Goal: Task Accomplishment & Management: Manage account settings

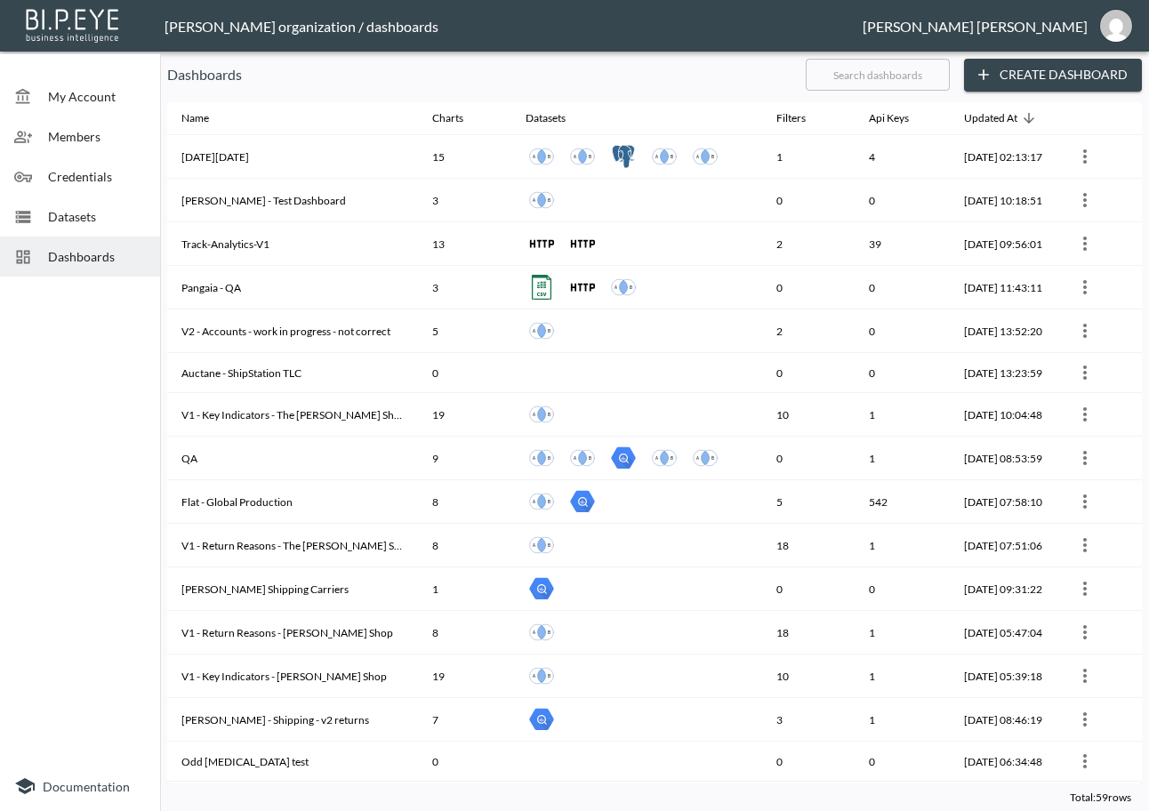
click at [930, 66] on input "text" at bounding box center [877, 74] width 144 height 44
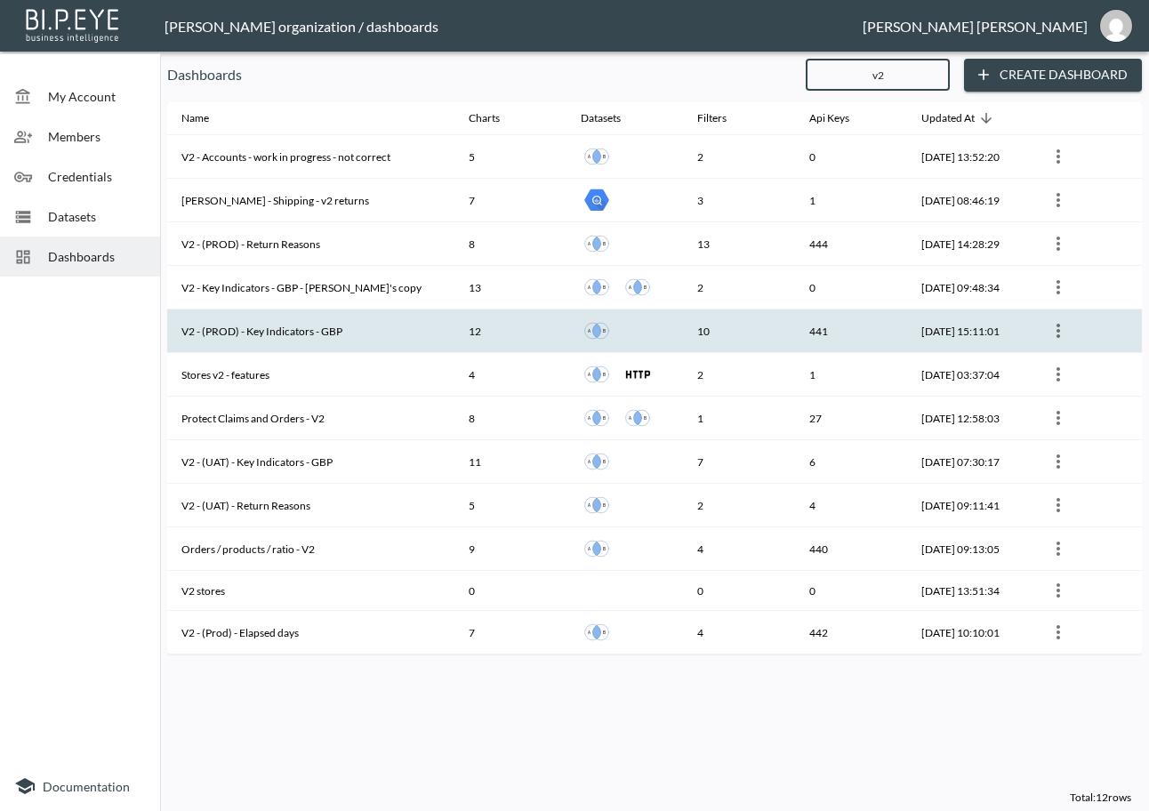
type input "v2"
click at [371, 313] on th "V2 - (PROD) - Key Indicators - GBP" at bounding box center [310, 331] width 287 height 44
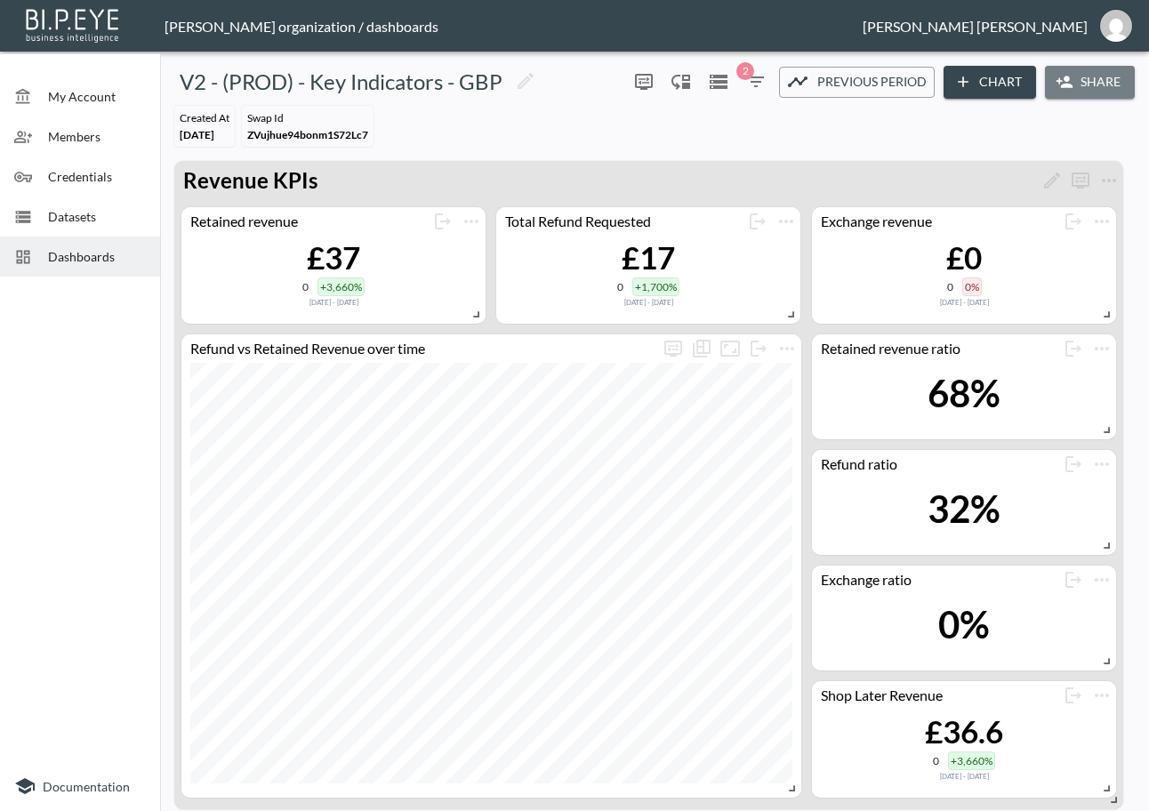
click at [1107, 74] on button "Share" at bounding box center [1090, 82] width 90 height 33
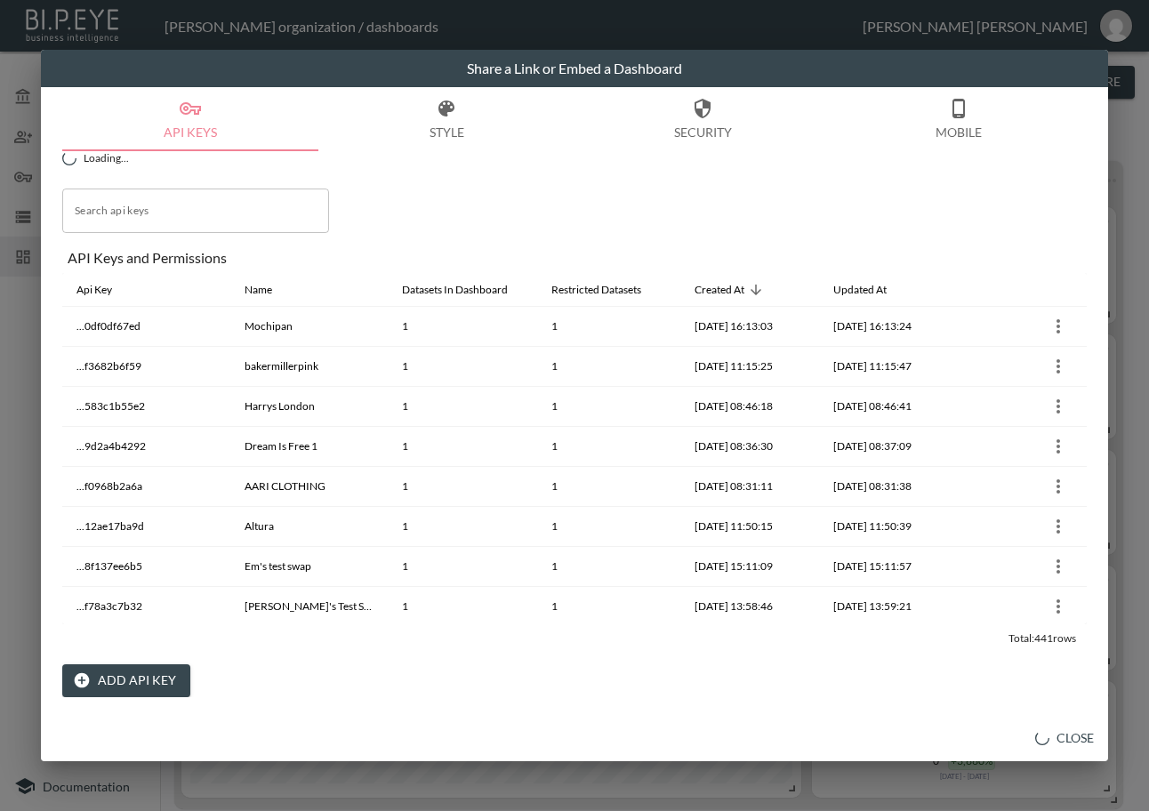
click at [96, 692] on button "Add API Key" at bounding box center [126, 680] width 128 height 33
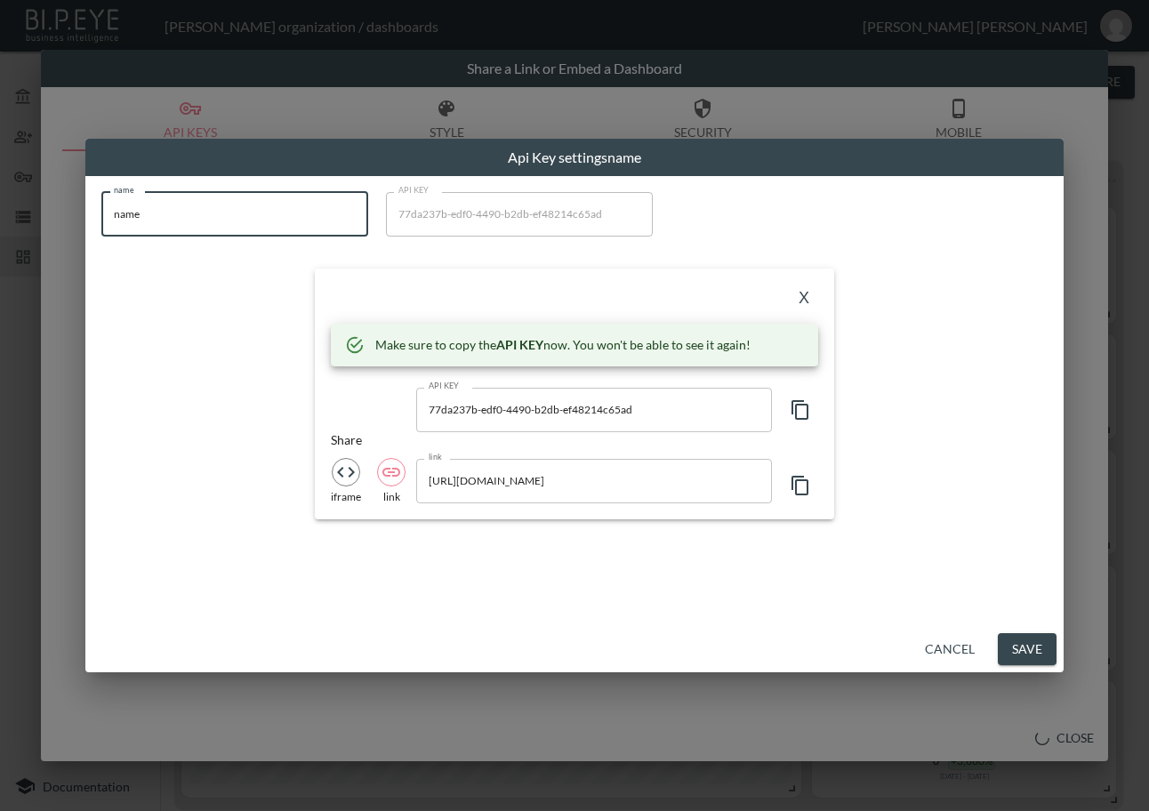
drag, startPoint x: 194, startPoint y: 221, endPoint x: 45, endPoint y: 242, distance: 149.9
click at [45, 242] on div "Api Key settings name name name name API KEY 77da237b-edf0-4490-b2db-ef48214c65…" at bounding box center [574, 405] width 1149 height 811
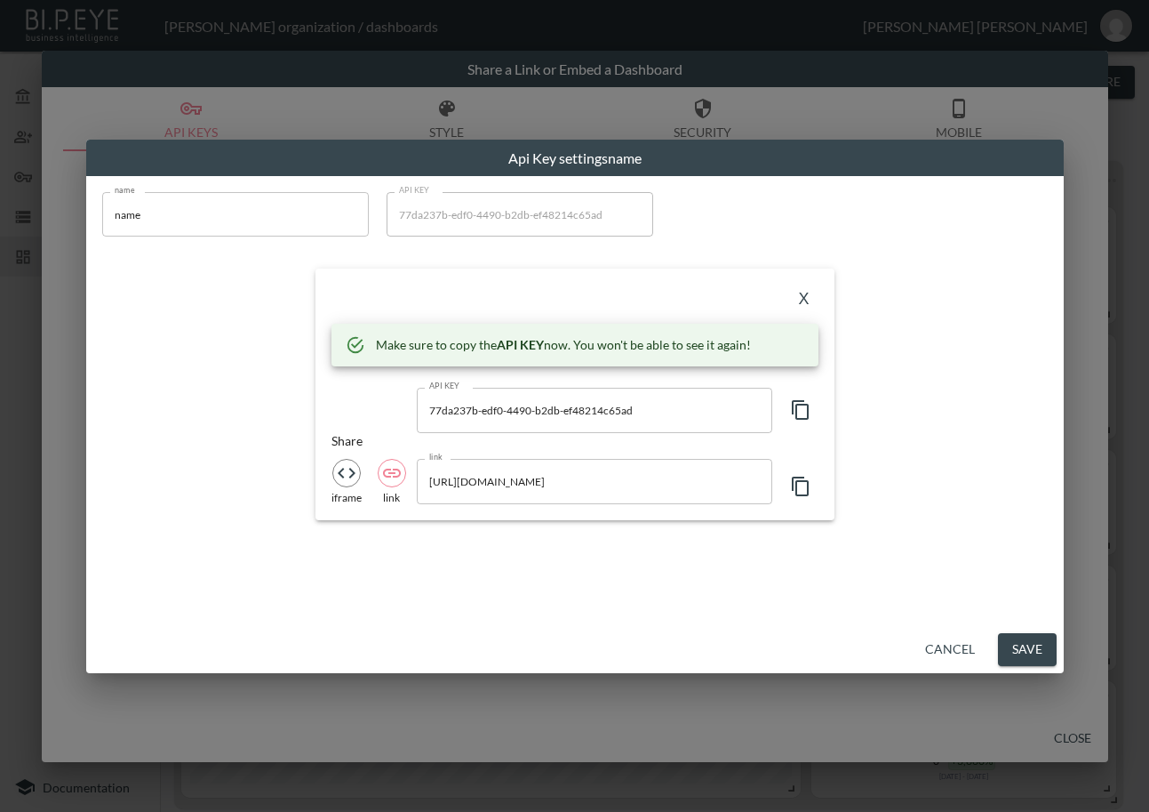
click at [165, 217] on input "name" at bounding box center [235, 214] width 267 height 44
drag, startPoint x: 165, startPoint y: 217, endPoint x: 87, endPoint y: 244, distance: 82.7
click at [87, 244] on div "name name name API KEY 77da237b-edf0-4490-b2db-ef48214c65ad API KEY X Make sure…" at bounding box center [575, 401] width 978 height 450
paste input "[PERSON_NAME]"
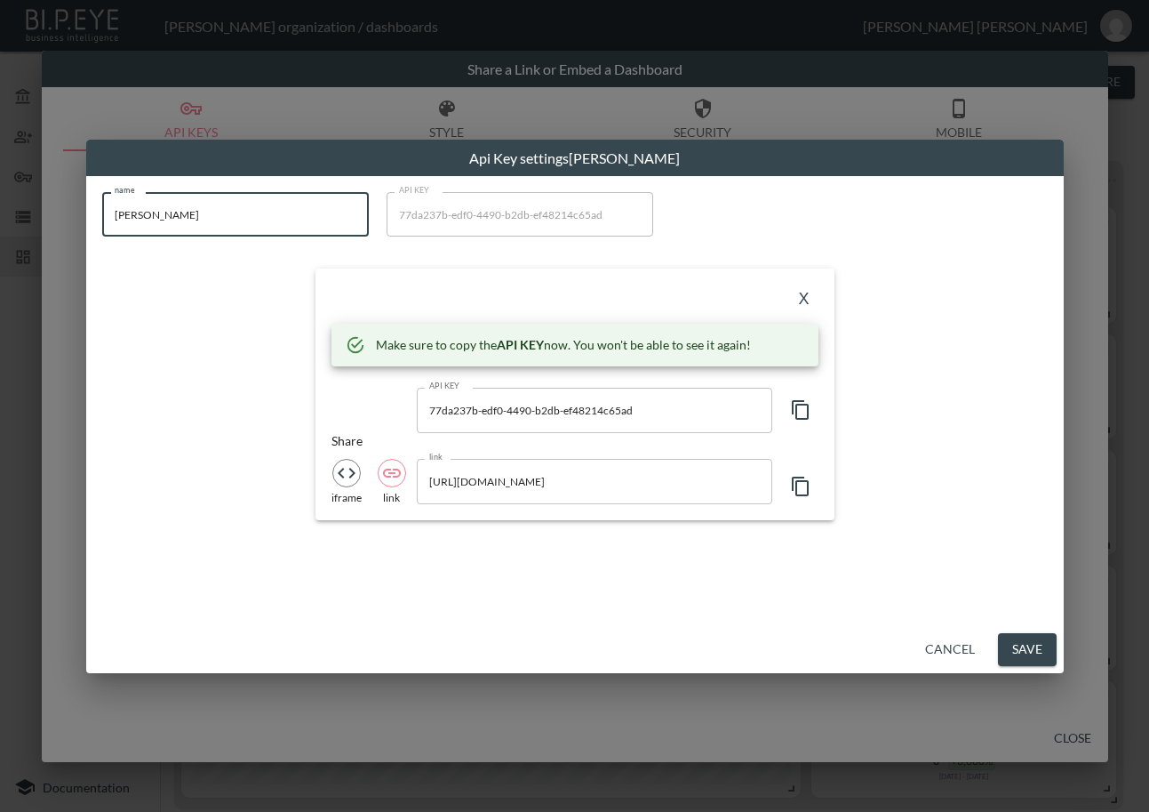
type input "[PERSON_NAME]"
click at [796, 418] on icon "button" at bounding box center [800, 410] width 17 height 20
drag, startPoint x: 449, startPoint y: 293, endPoint x: 506, endPoint y: 290, distance: 57.0
click at [450, 293] on div "X" at bounding box center [575, 298] width 487 height 28
click at [813, 297] on button "X" at bounding box center [804, 298] width 28 height 28
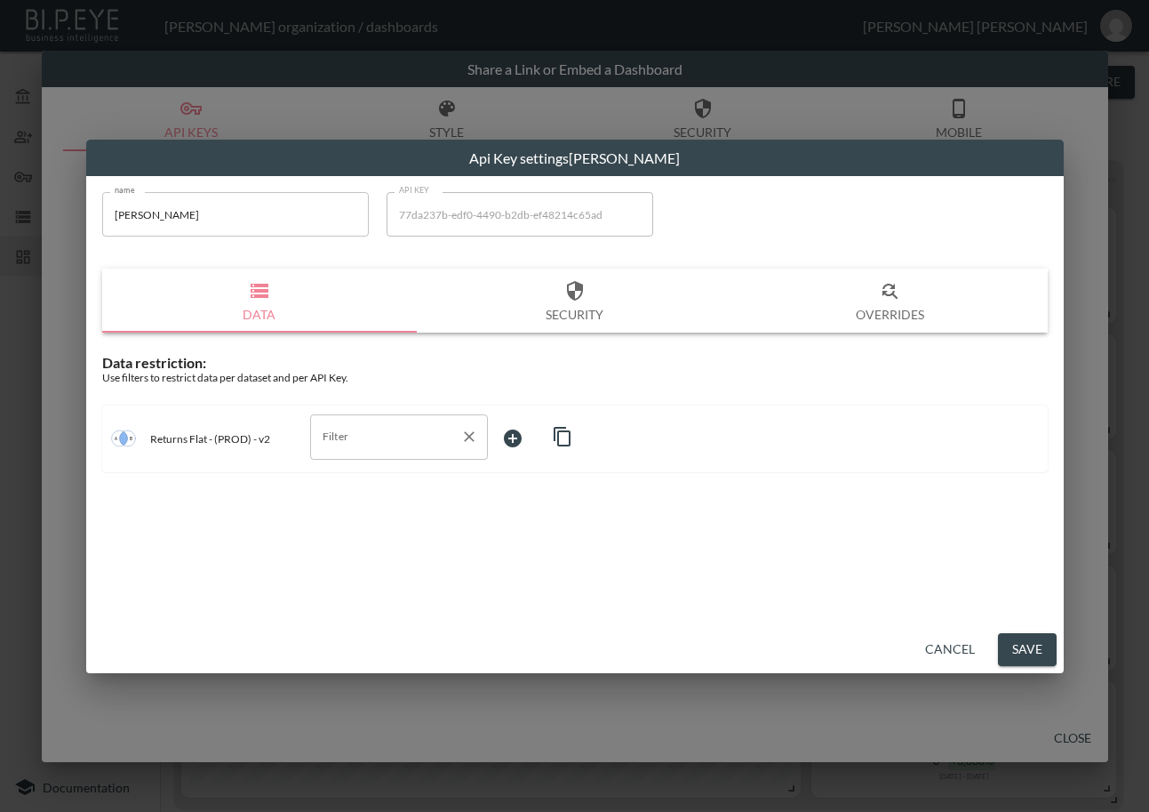
click at [456, 459] on body "BI.P.EYE, Interactive Analytics Dashboards - app [PERSON_NAME] organization / d…" at bounding box center [574, 406] width 1149 height 812
click at [412, 436] on input "Filter" at bounding box center [385, 436] width 135 height 28
click at [359, 525] on span "swap_id" at bounding box center [398, 533] width 149 height 16
type input "swap_id"
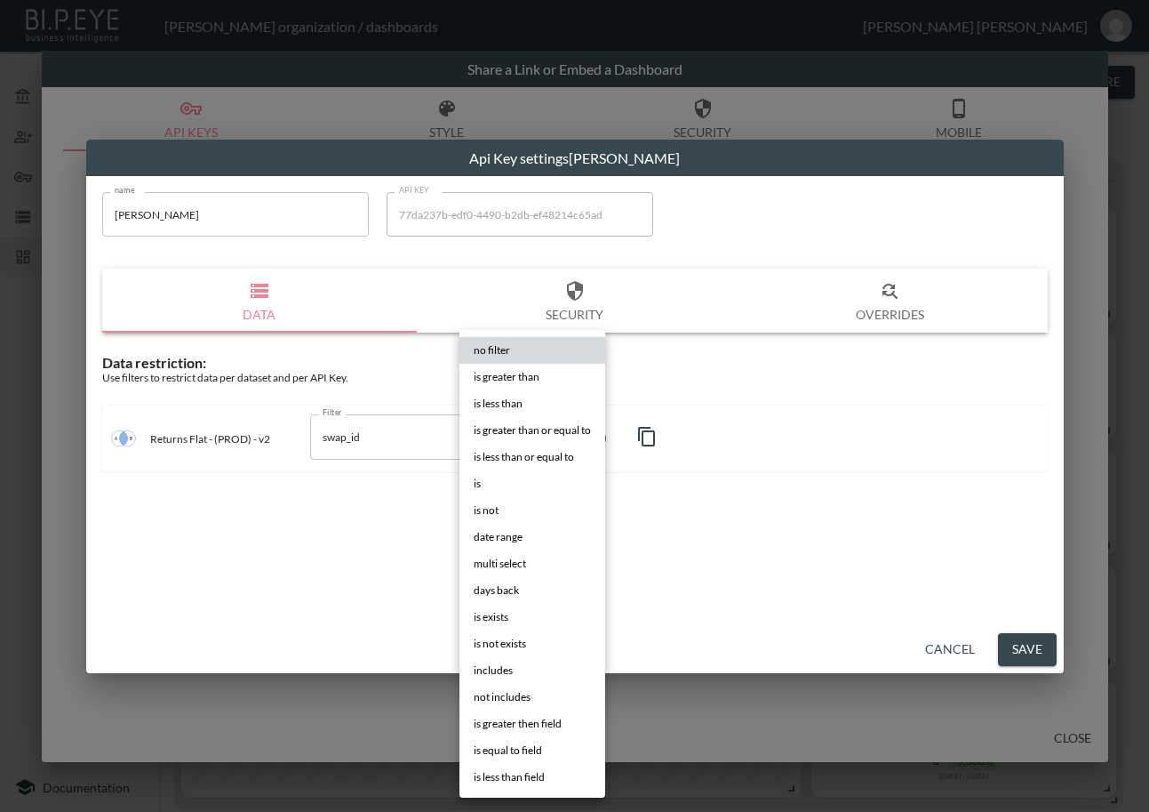
click at [562, 440] on body "BI.P.EYE, Interactive Analytics Dashboards - app [PERSON_NAME] organization / d…" at bounding box center [574, 406] width 1149 height 812
click at [518, 484] on li "is" at bounding box center [533, 483] width 146 height 27
type input "is"
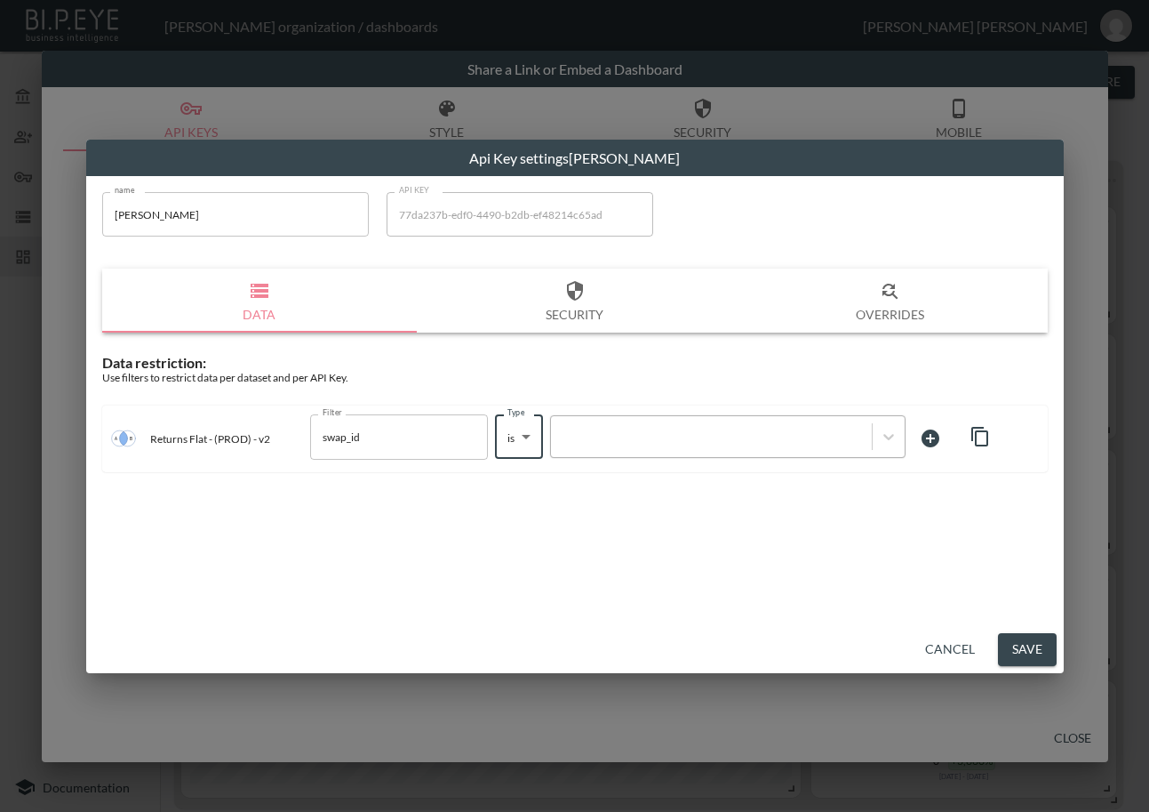
click at [734, 456] on div at bounding box center [728, 436] width 356 height 43
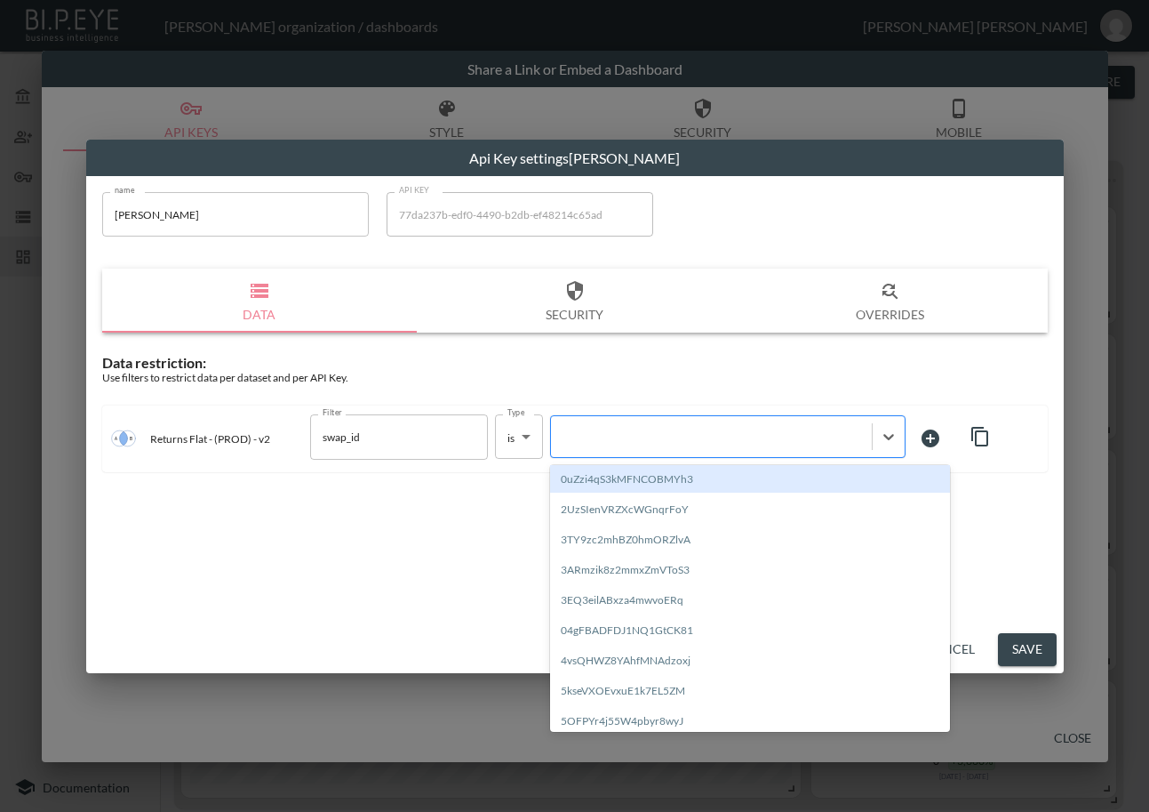
paste input "oDi2Ajd8rR12IhefHu7b"
type input "oDi2Ajd8rR12IhefHu7b"
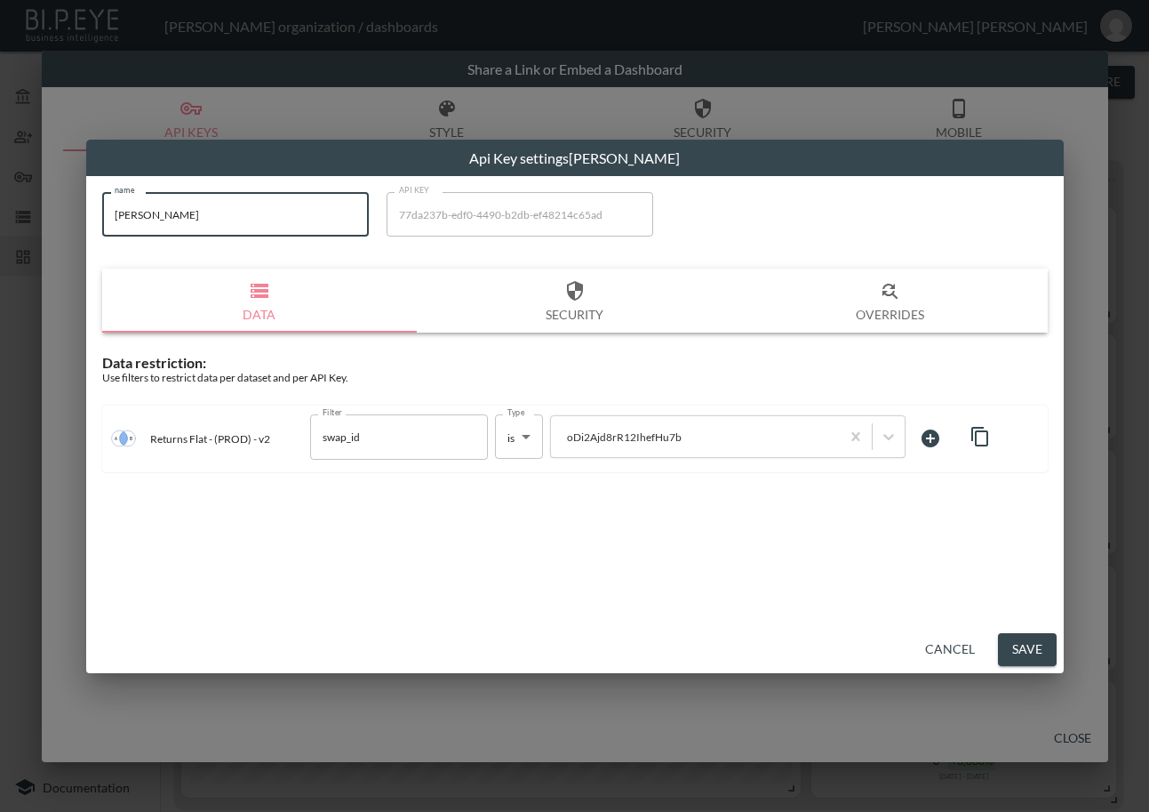
drag, startPoint x: 232, startPoint y: 220, endPoint x: 14, endPoint y: 296, distance: 230.5
click at [14, 296] on div "Api Key settings [PERSON_NAME] name [PERSON_NAME] name API KEY 77da237b-edf0-44…" at bounding box center [574, 406] width 1149 height 812
click at [1034, 650] on button "Save" at bounding box center [1027, 649] width 59 height 33
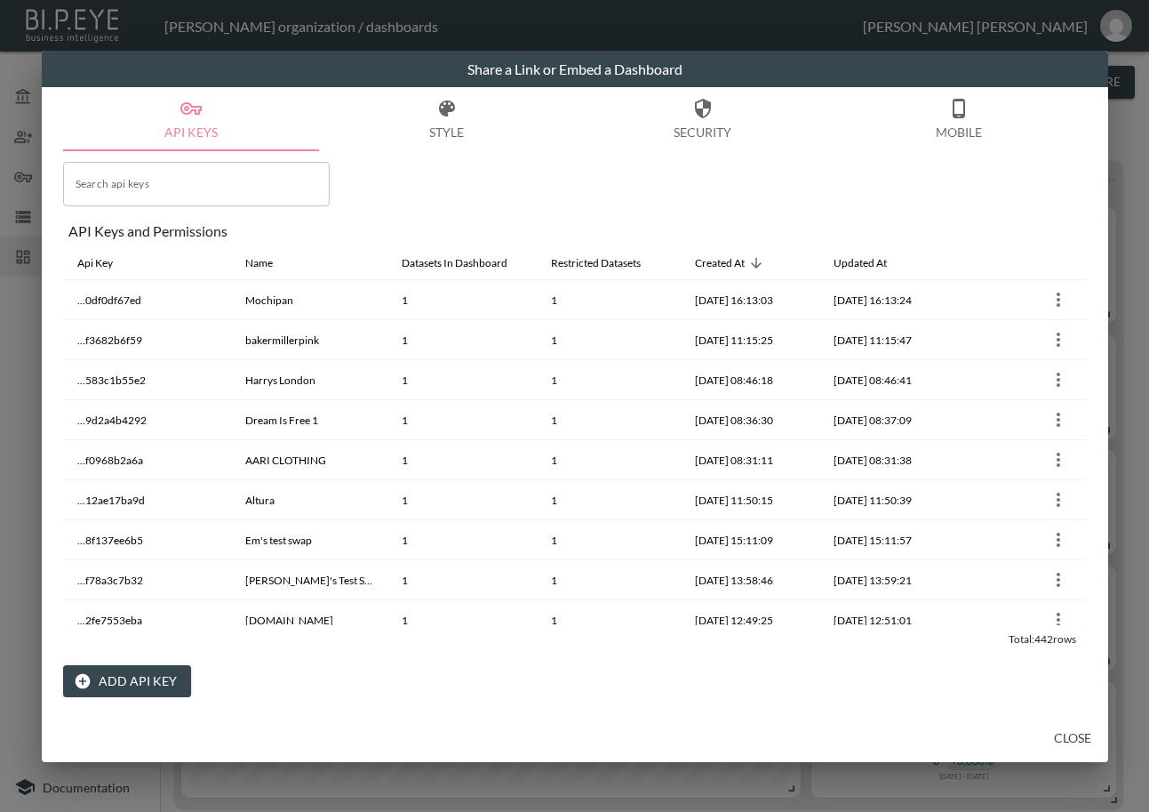
click at [1061, 738] on button "Close" at bounding box center [1073, 738] width 57 height 33
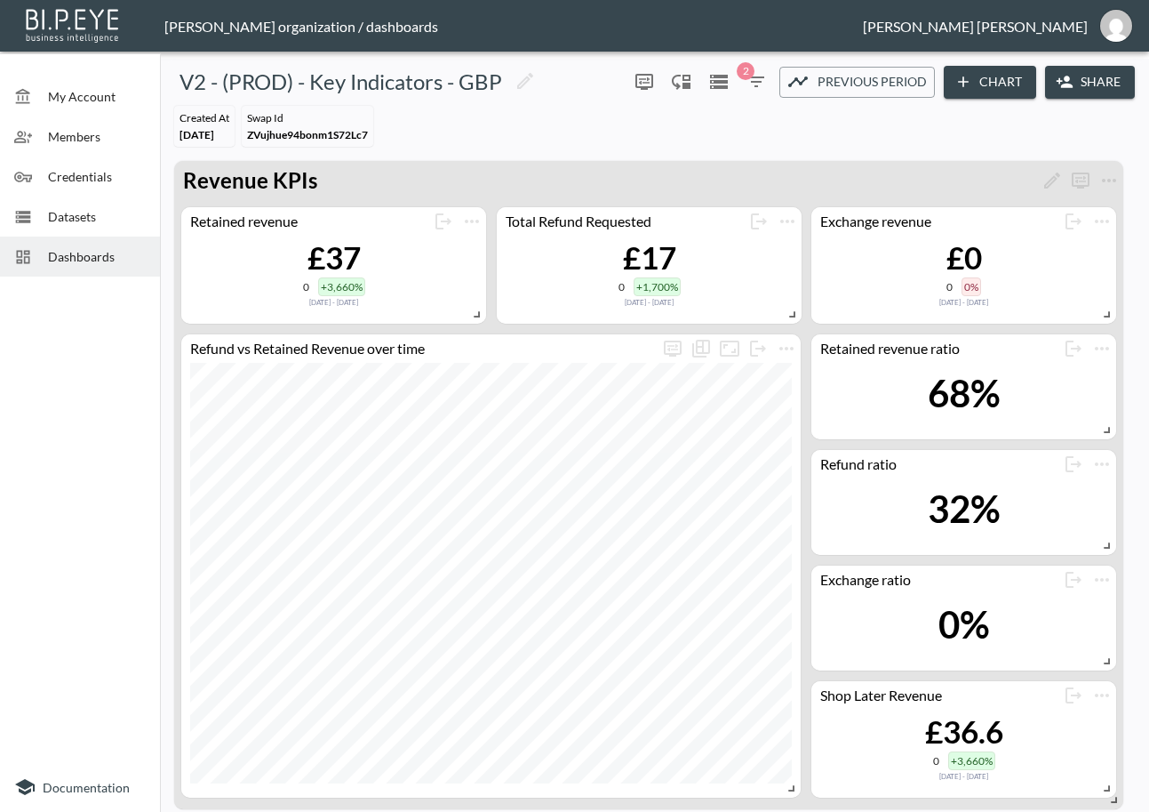
click at [98, 255] on span "Dashboards" at bounding box center [97, 256] width 98 height 19
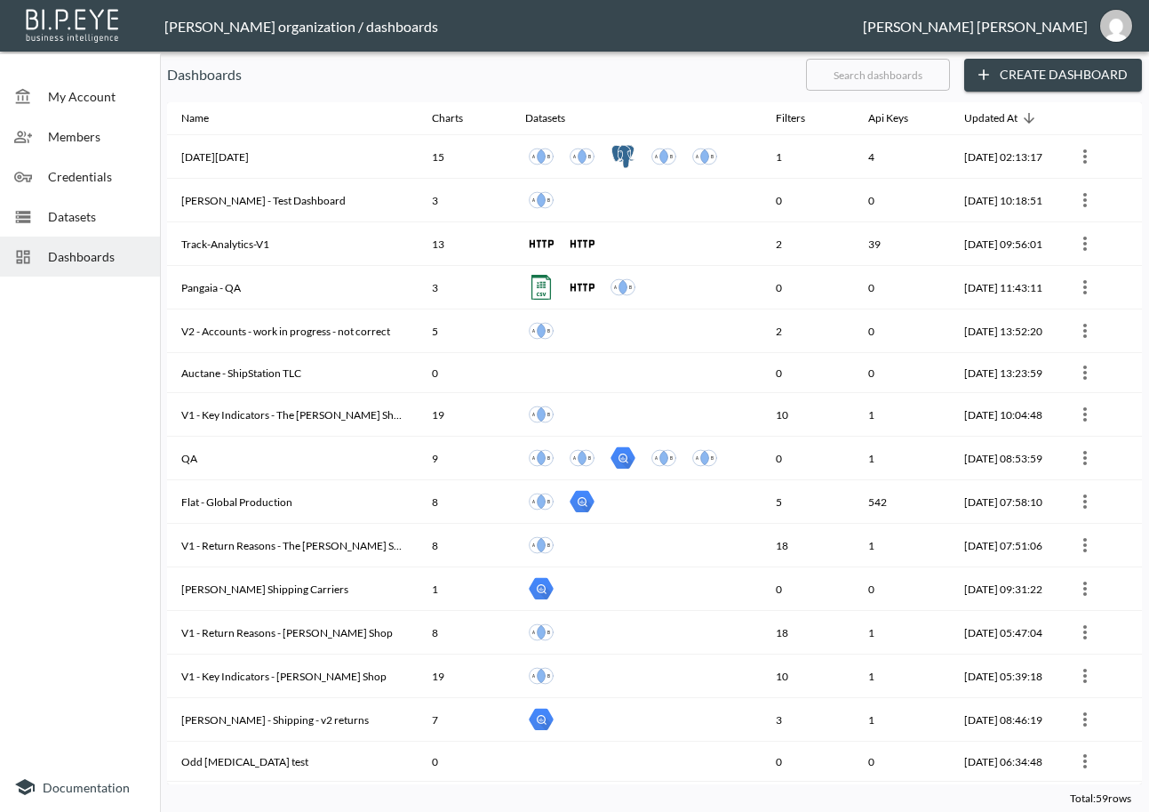
click at [915, 76] on input "text" at bounding box center [878, 74] width 144 height 44
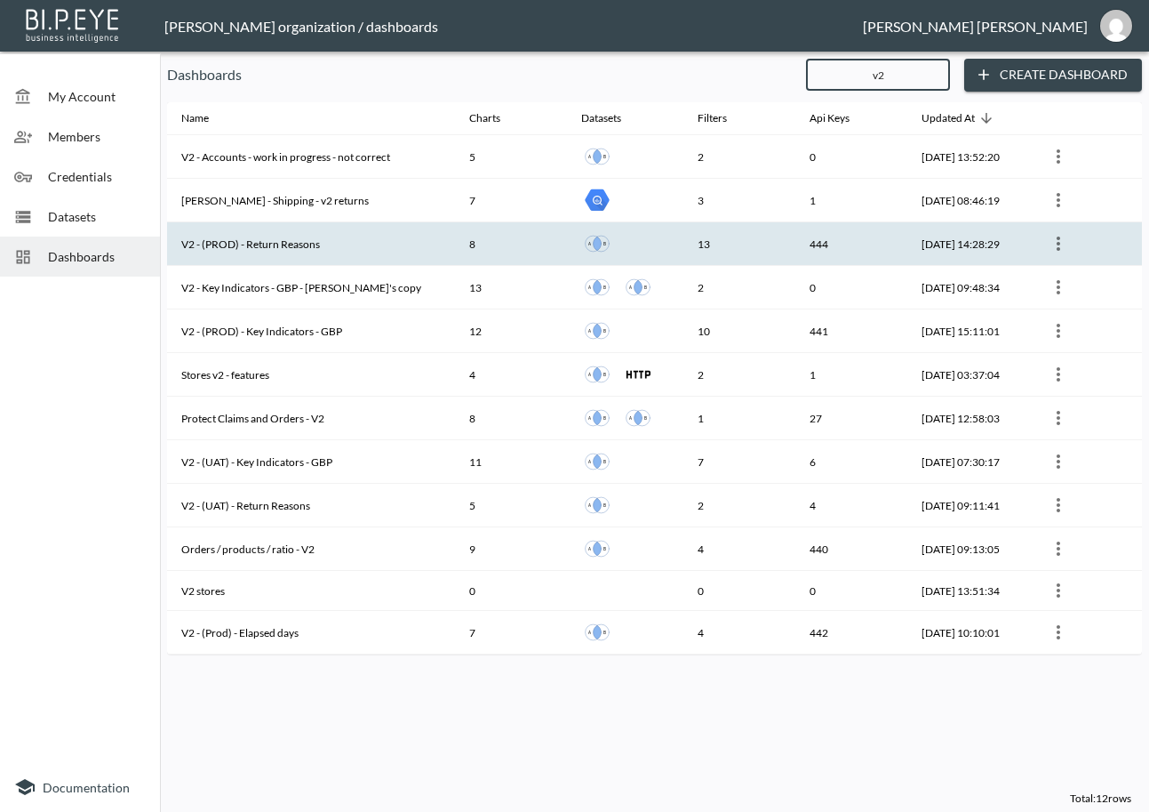
type input "v2"
click at [366, 241] on th "V2 - (PROD) - Return Reasons" at bounding box center [311, 244] width 288 height 44
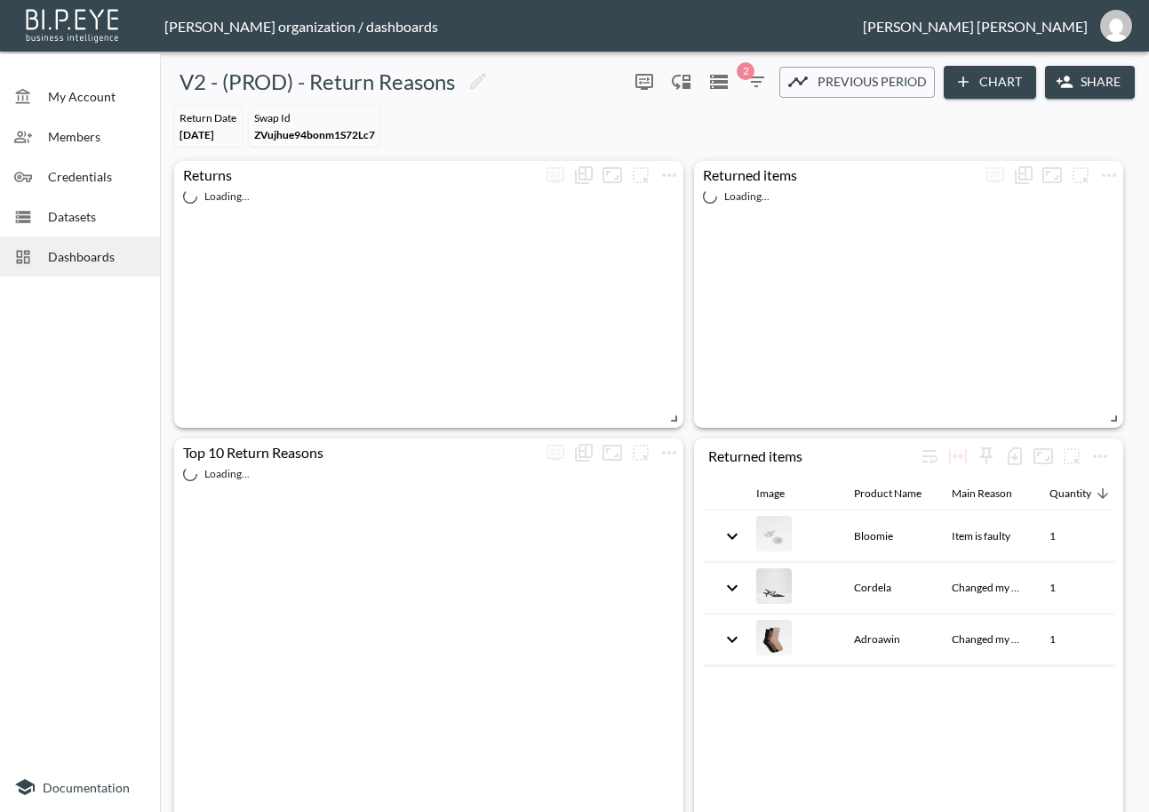
click at [1071, 73] on button "Share" at bounding box center [1090, 82] width 90 height 33
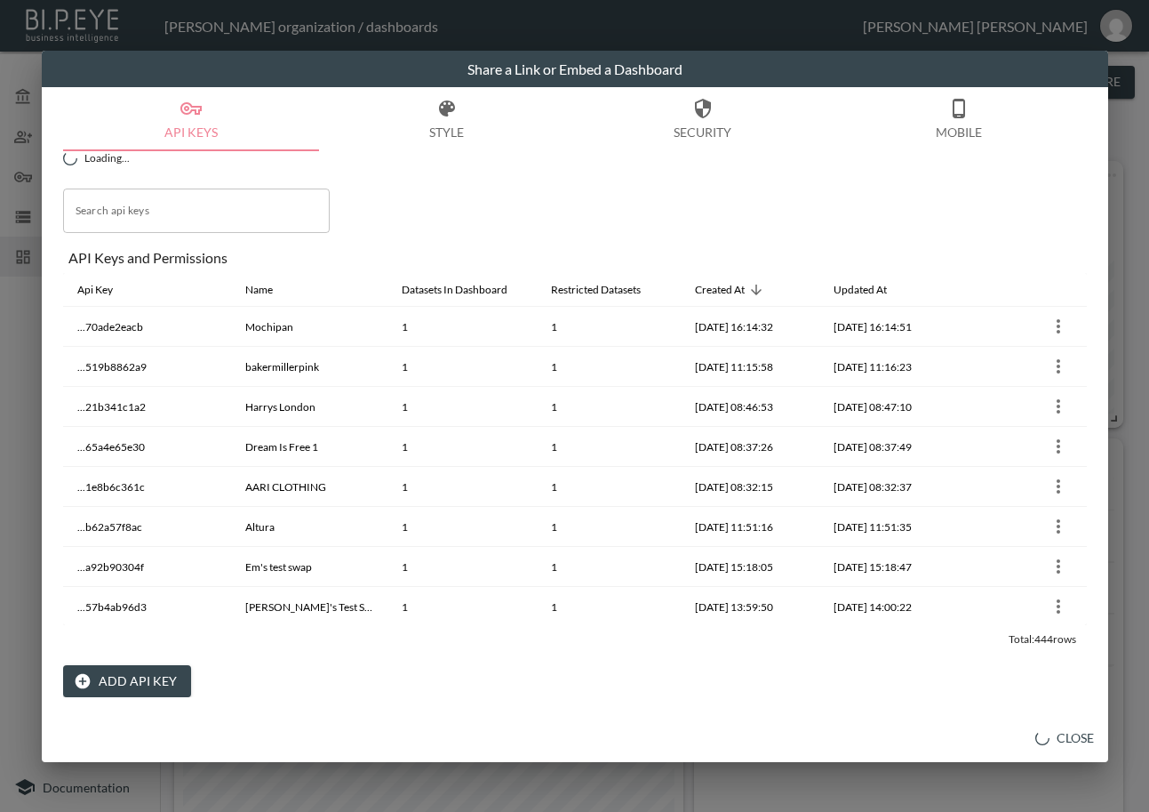
click at [129, 672] on button "Add API Key" at bounding box center [127, 681] width 128 height 33
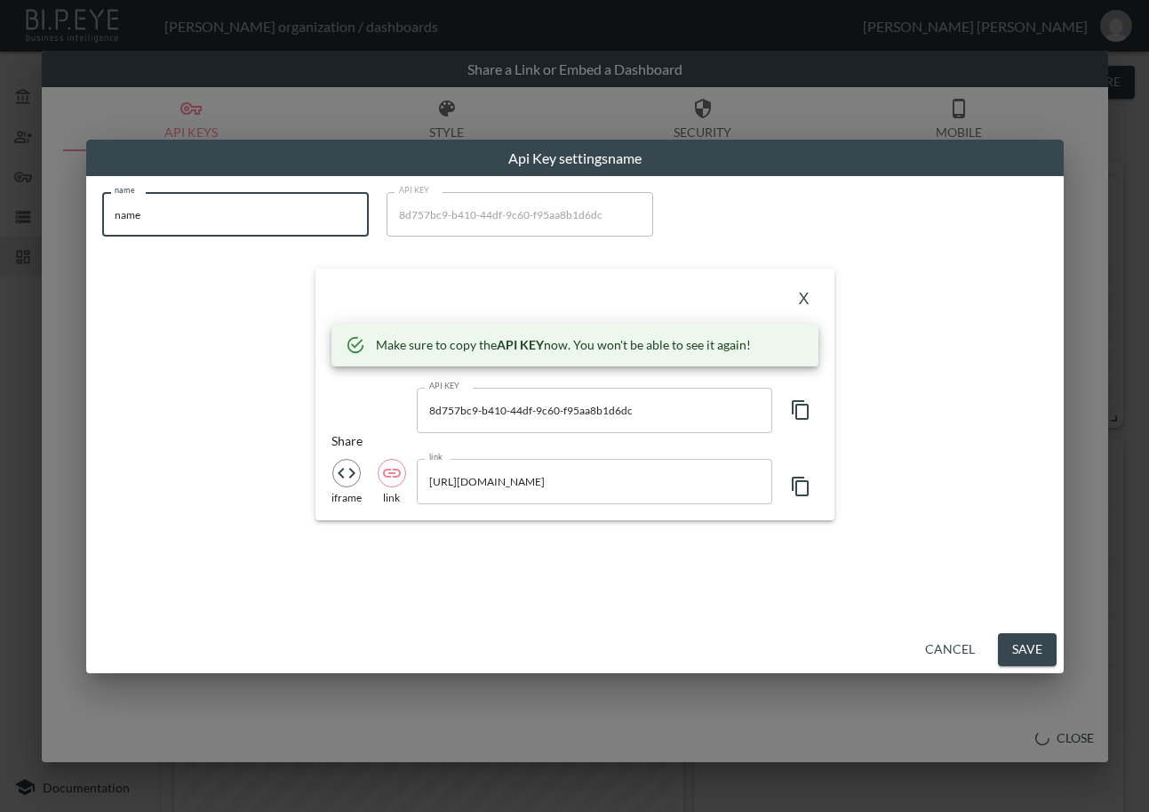
drag, startPoint x: 321, startPoint y: 216, endPoint x: 82, endPoint y: 244, distance: 240.7
click at [82, 244] on div "Api Key settings name name name name API KEY 8d757bc9-b410-44df-9c60-f95aa8b1d6…" at bounding box center [574, 406] width 1149 height 812
paste input "[PERSON_NAME]"
type input "[PERSON_NAME]"
click at [806, 409] on icon "button" at bounding box center [800, 409] width 21 height 21
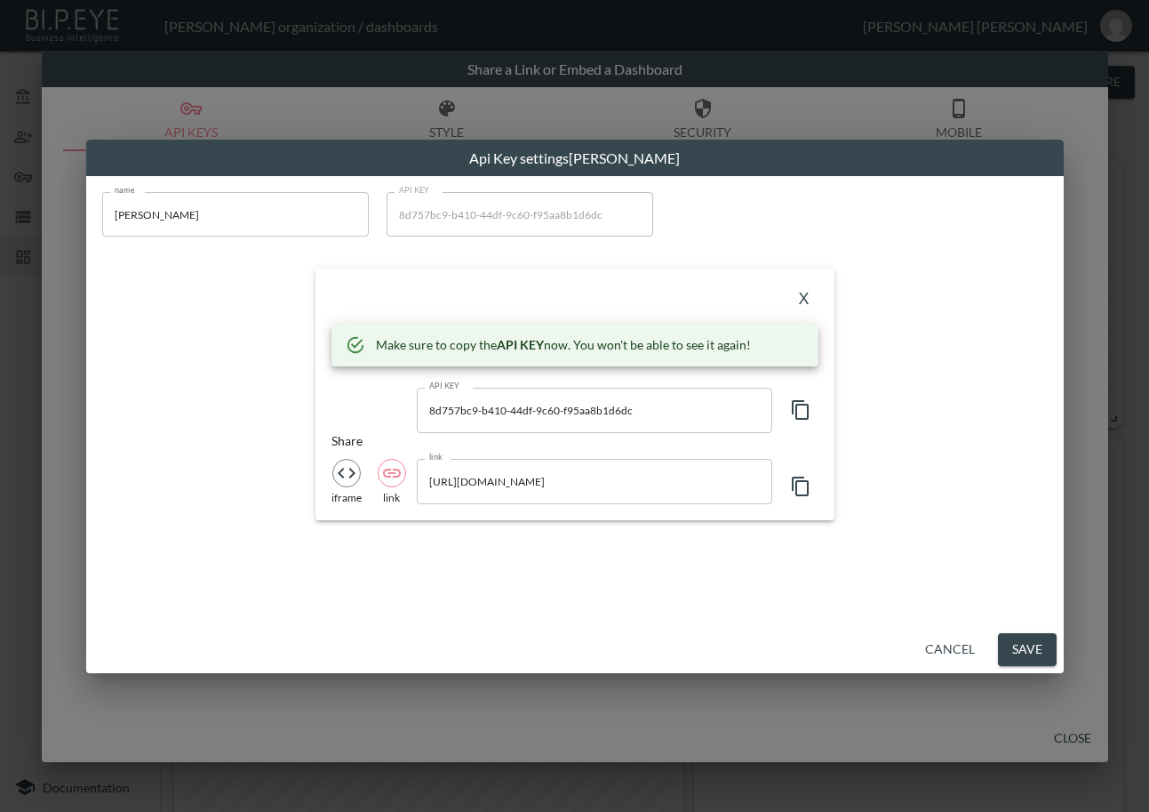
drag, startPoint x: 479, startPoint y: 287, endPoint x: 531, endPoint y: 296, distance: 52.3
click at [479, 287] on div "X" at bounding box center [575, 298] width 487 height 28
click at [803, 293] on button "X" at bounding box center [804, 298] width 28 height 28
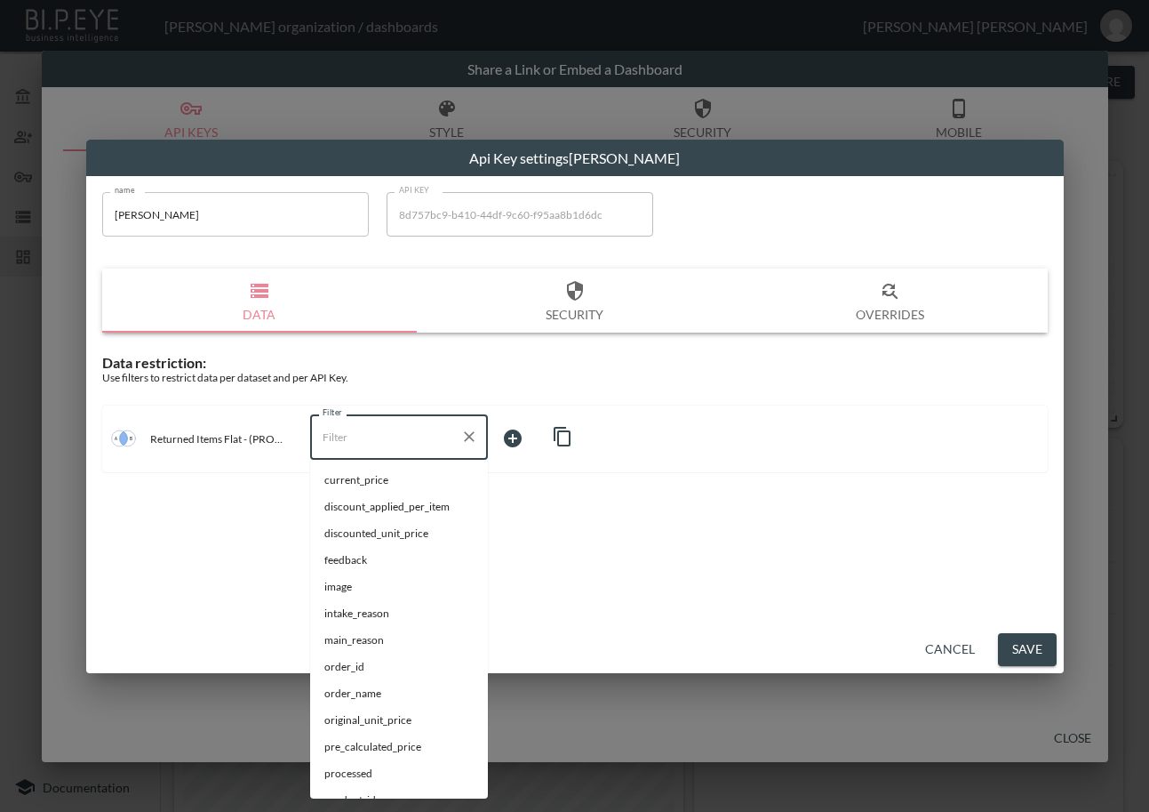
click at [420, 438] on input "Filter" at bounding box center [385, 436] width 135 height 28
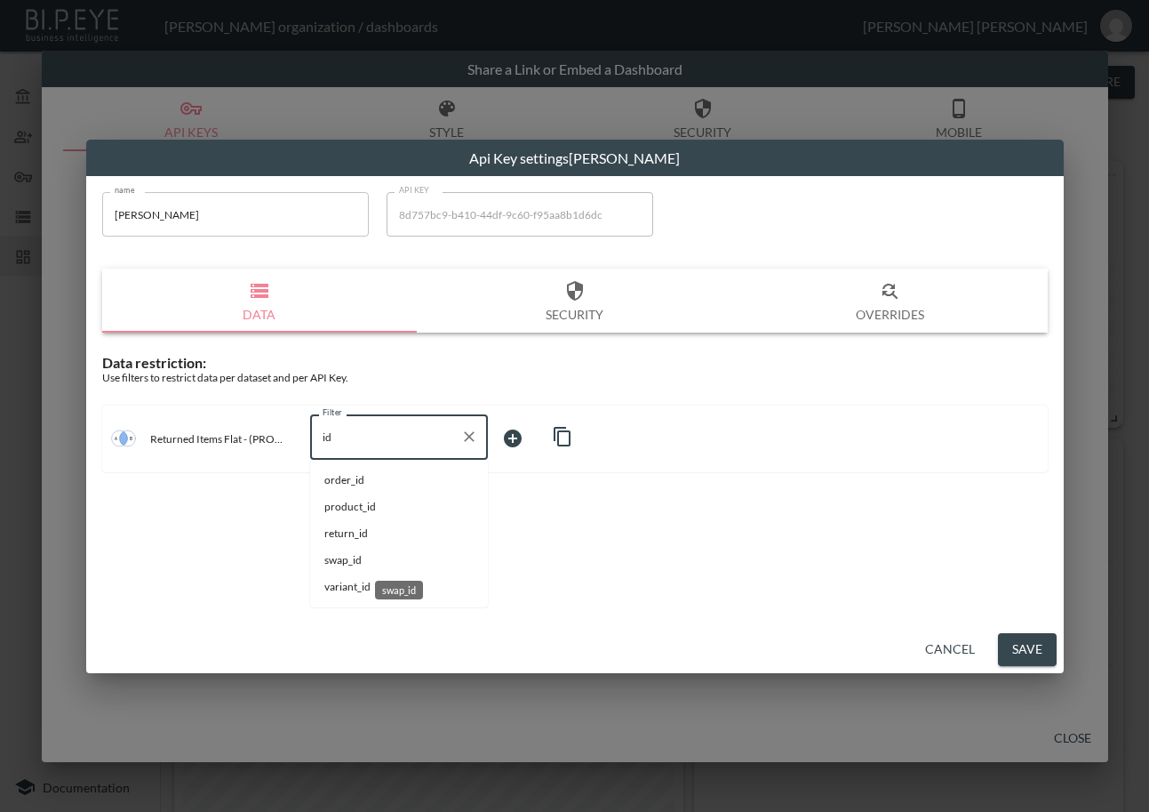
click at [395, 554] on span "swap_id" at bounding box center [398, 560] width 149 height 16
type input "swap_id"
click at [531, 435] on body "BI.P.EYE, Interactive Analytics Dashboards - app [PERSON_NAME] organization / d…" at bounding box center [574, 406] width 1149 height 812
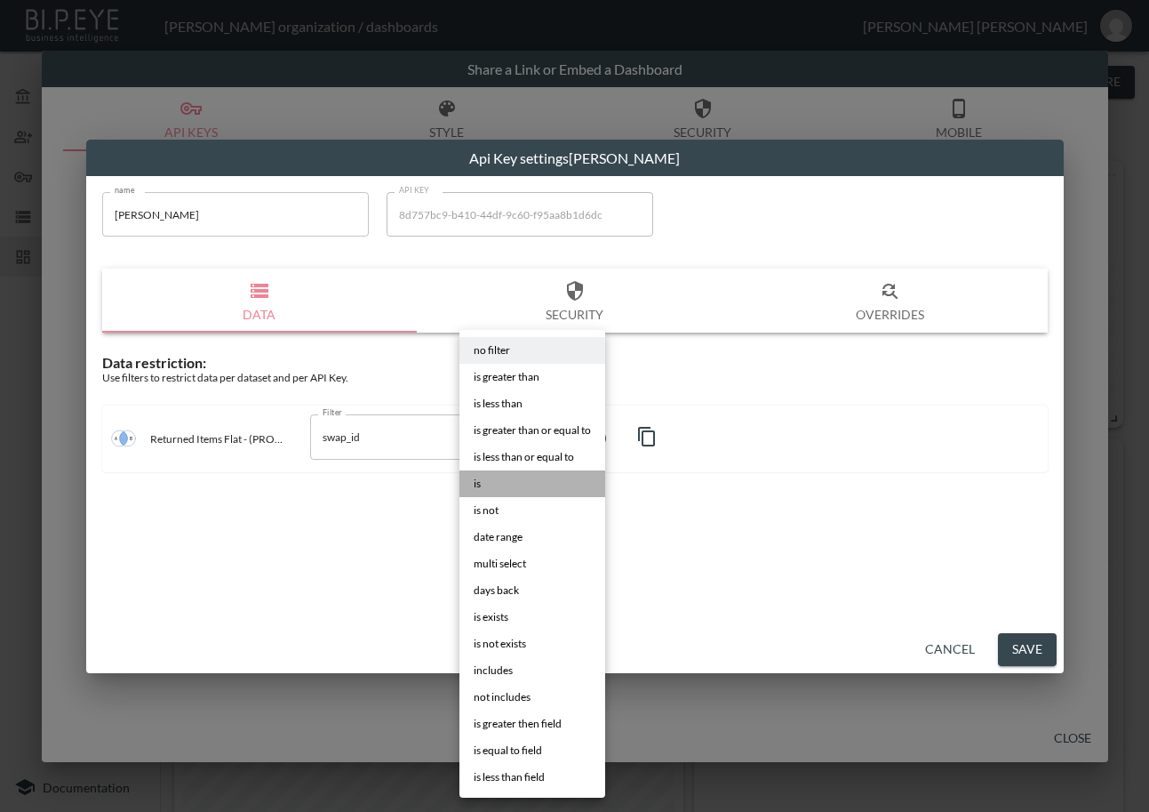
click at [518, 476] on li "is" at bounding box center [533, 483] width 146 height 27
type input "is"
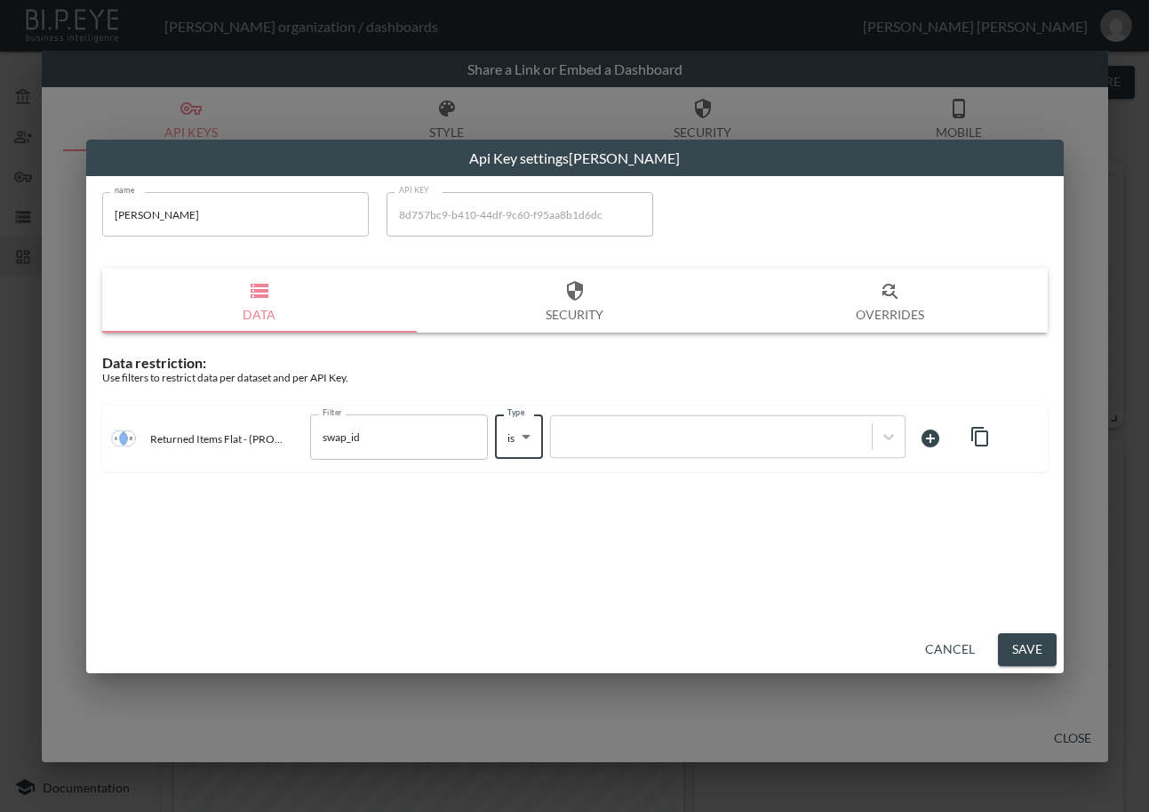
click at [625, 439] on div at bounding box center [711, 436] width 303 height 17
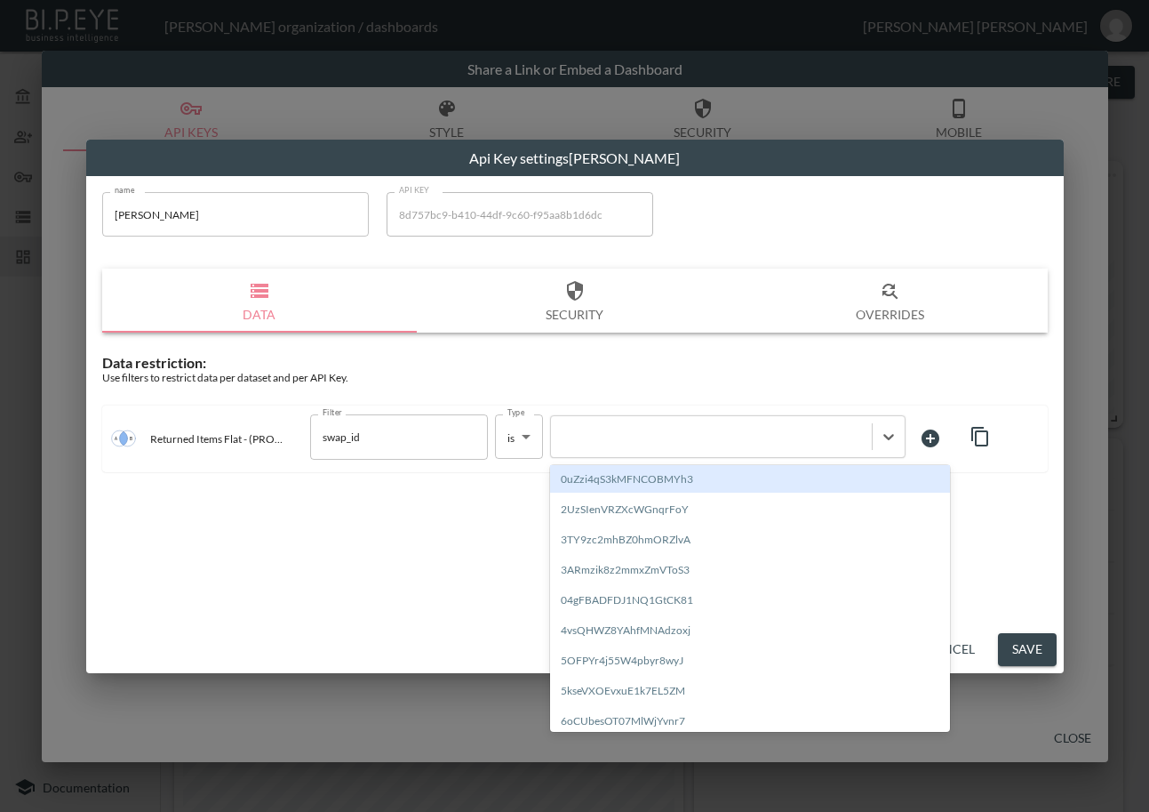
paste input "oDi2Ajd8rR12IhefHu7b"
type input "oDi2Ajd8rR12IhefHu7b"
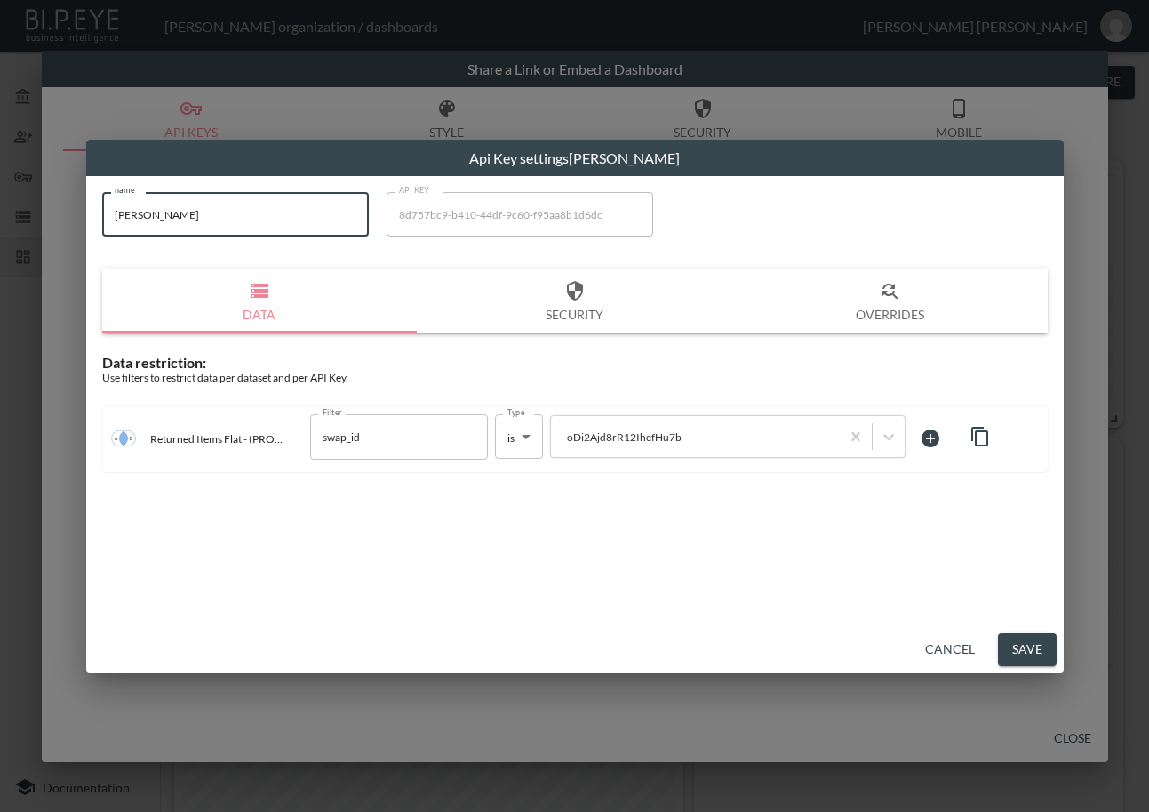
drag, startPoint x: 144, startPoint y: 255, endPoint x: 42, endPoint y: 276, distance: 104.4
click at [42, 276] on div "Api Key settings [PERSON_NAME] name [PERSON_NAME] name API KEY 8d757bc9-b410-44…" at bounding box center [574, 406] width 1149 height 812
click at [1031, 648] on button "Save" at bounding box center [1027, 649] width 59 height 33
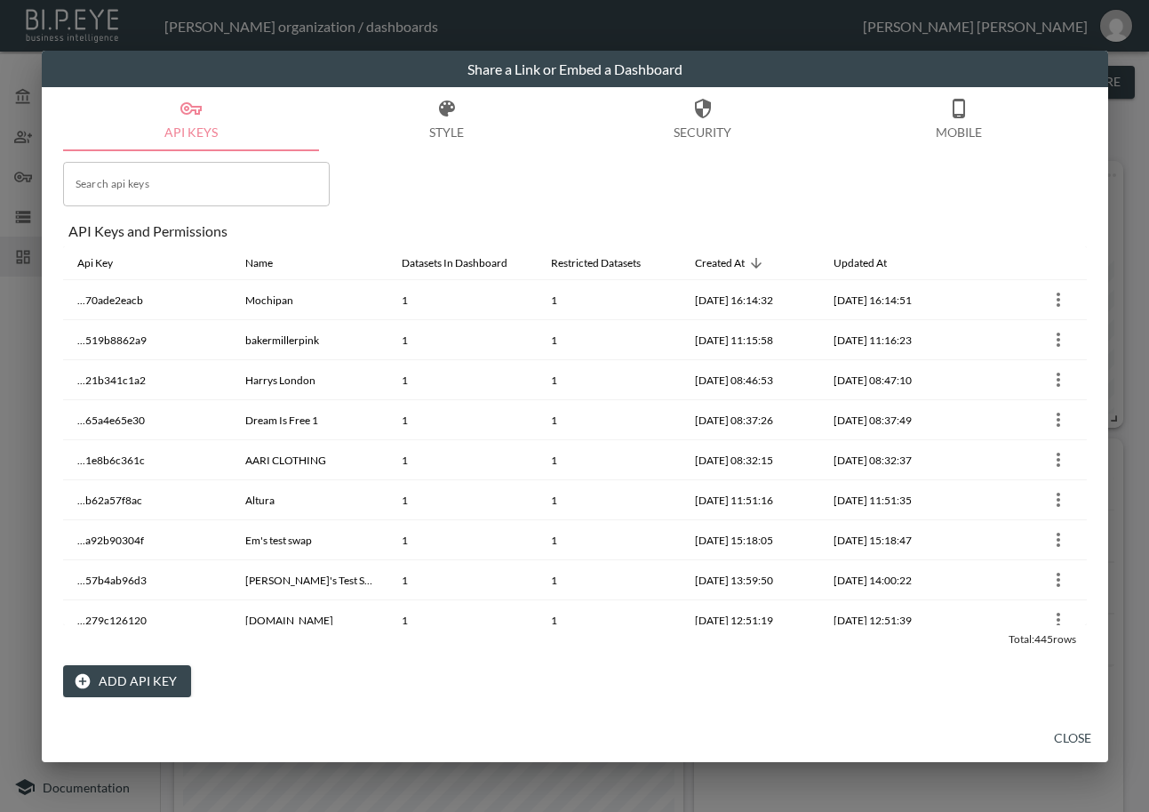
click at [1089, 737] on button "Close" at bounding box center [1073, 738] width 57 height 33
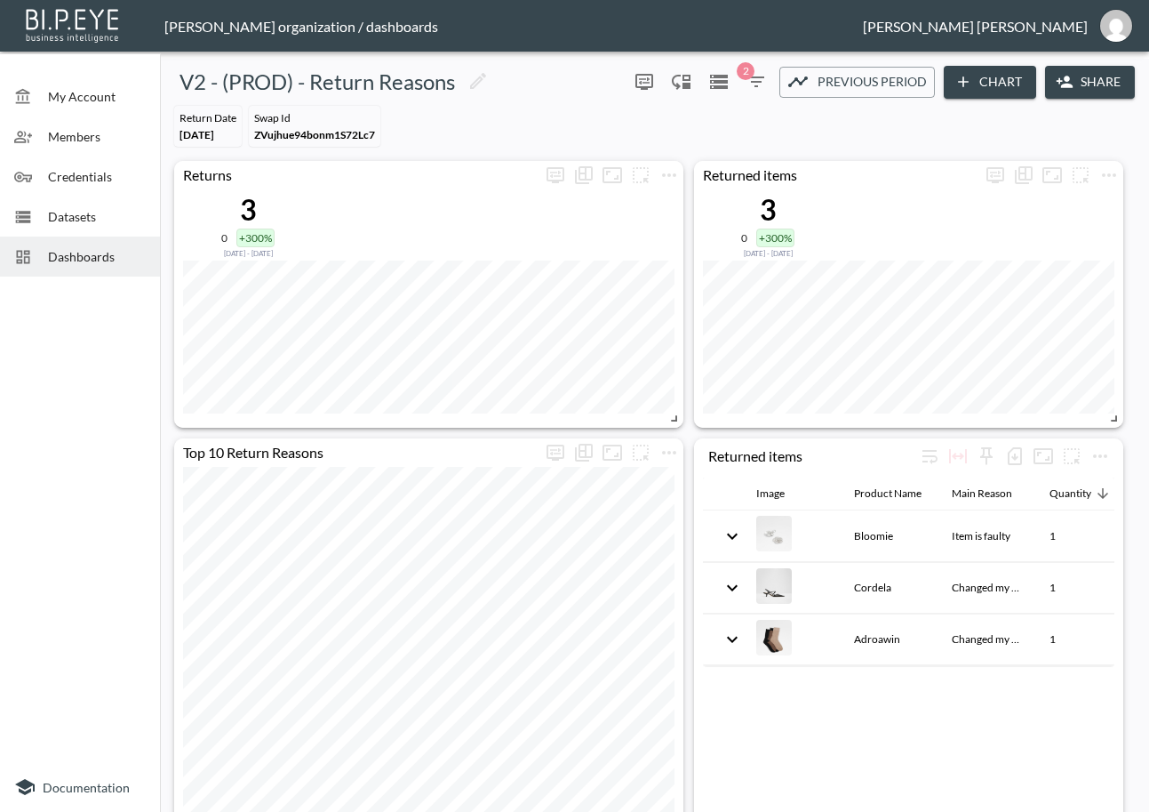
click at [59, 266] on div "Dashboards" at bounding box center [80, 256] width 160 height 40
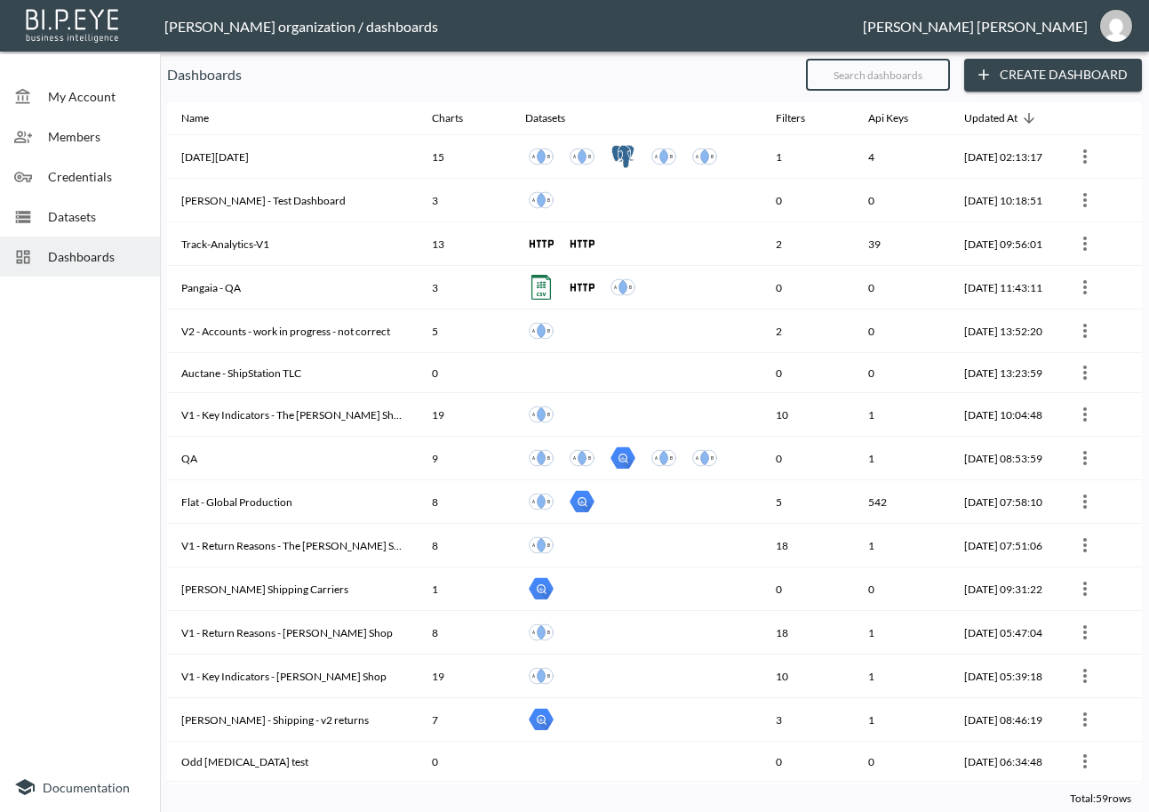
click at [901, 76] on input "text" at bounding box center [878, 74] width 144 height 44
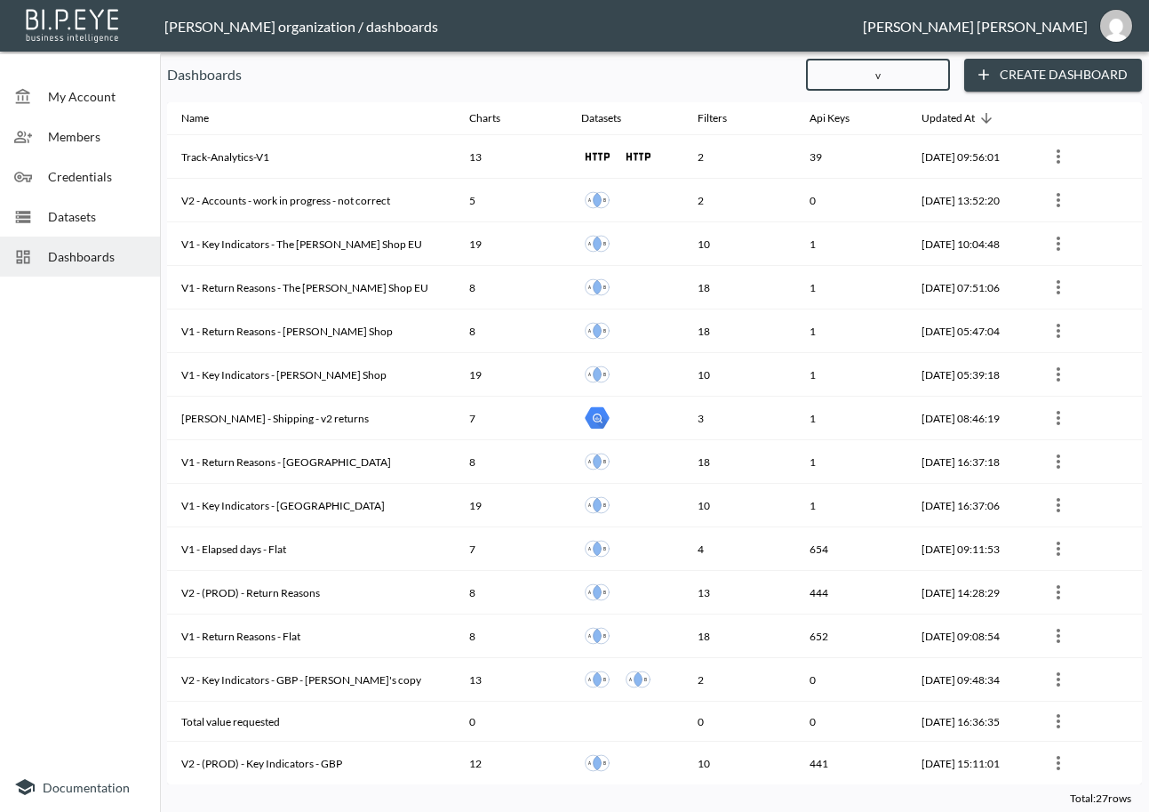
type input "v2"
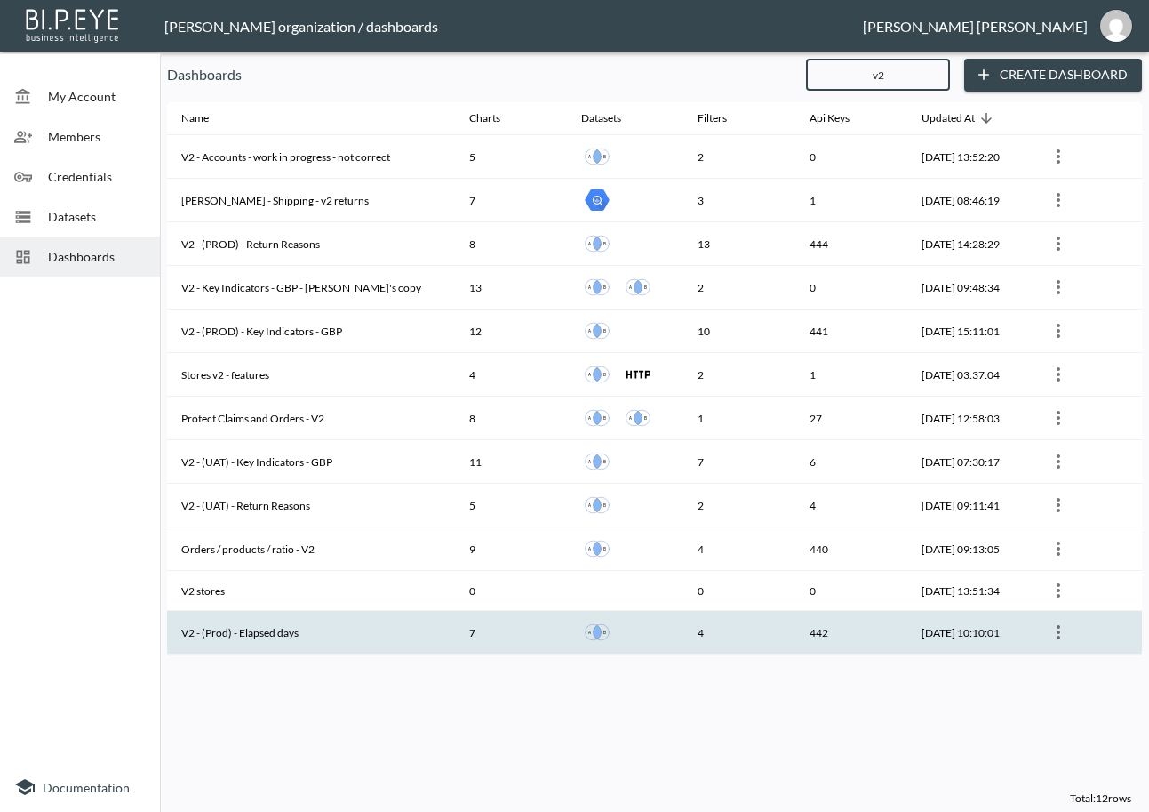
click at [334, 637] on th "V2 - (Prod) - Elapsed days" at bounding box center [311, 633] width 288 height 44
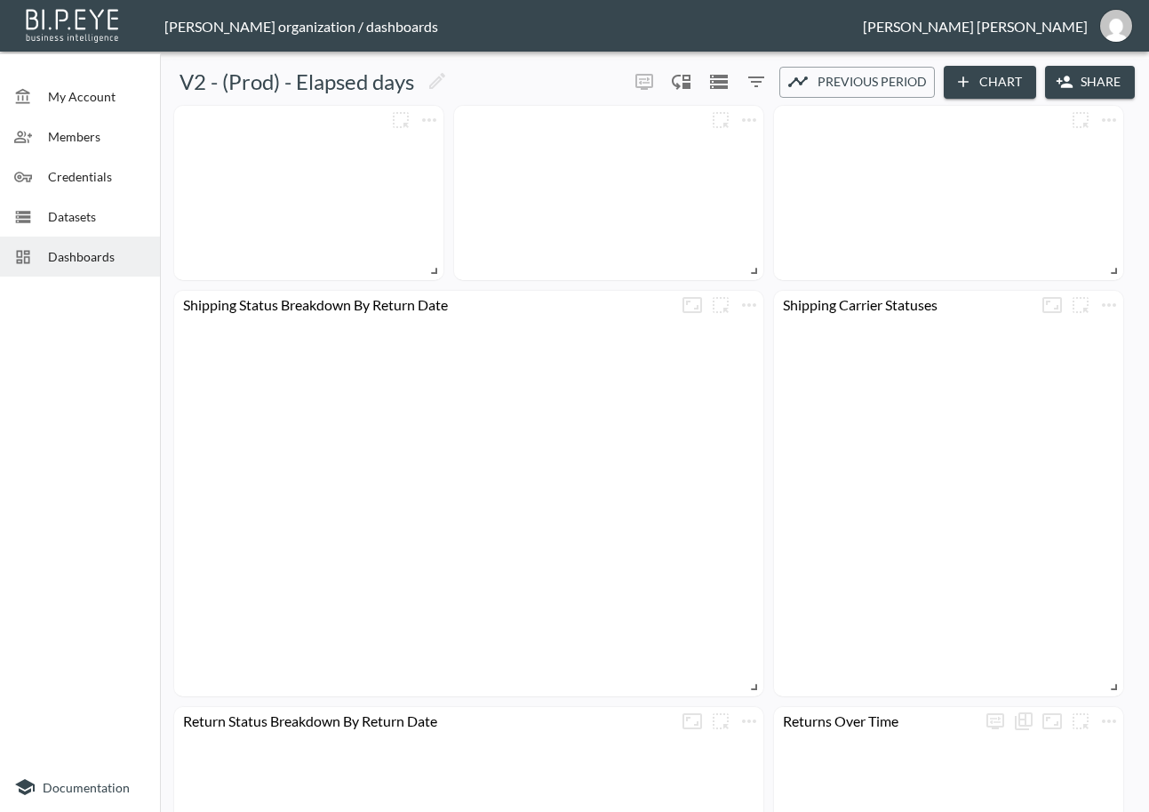
click at [1099, 86] on button "Share" at bounding box center [1090, 82] width 90 height 33
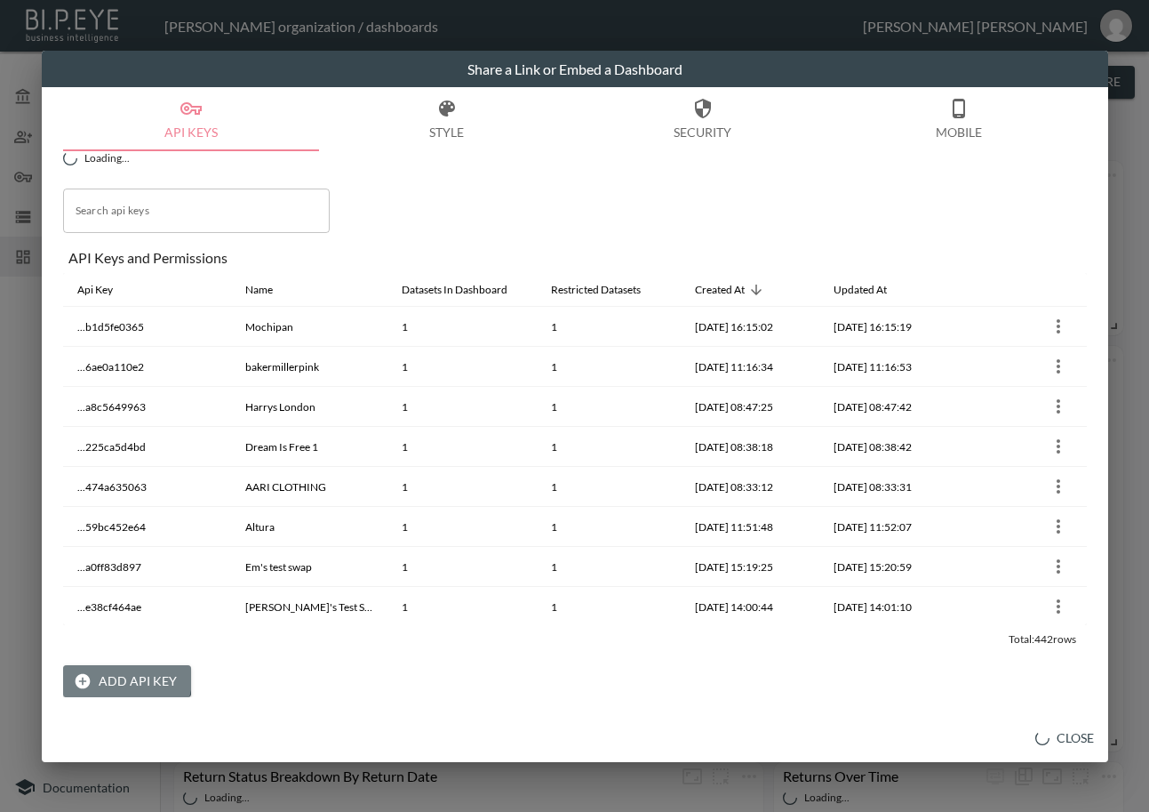
click at [116, 677] on button "Add API Key" at bounding box center [127, 681] width 128 height 33
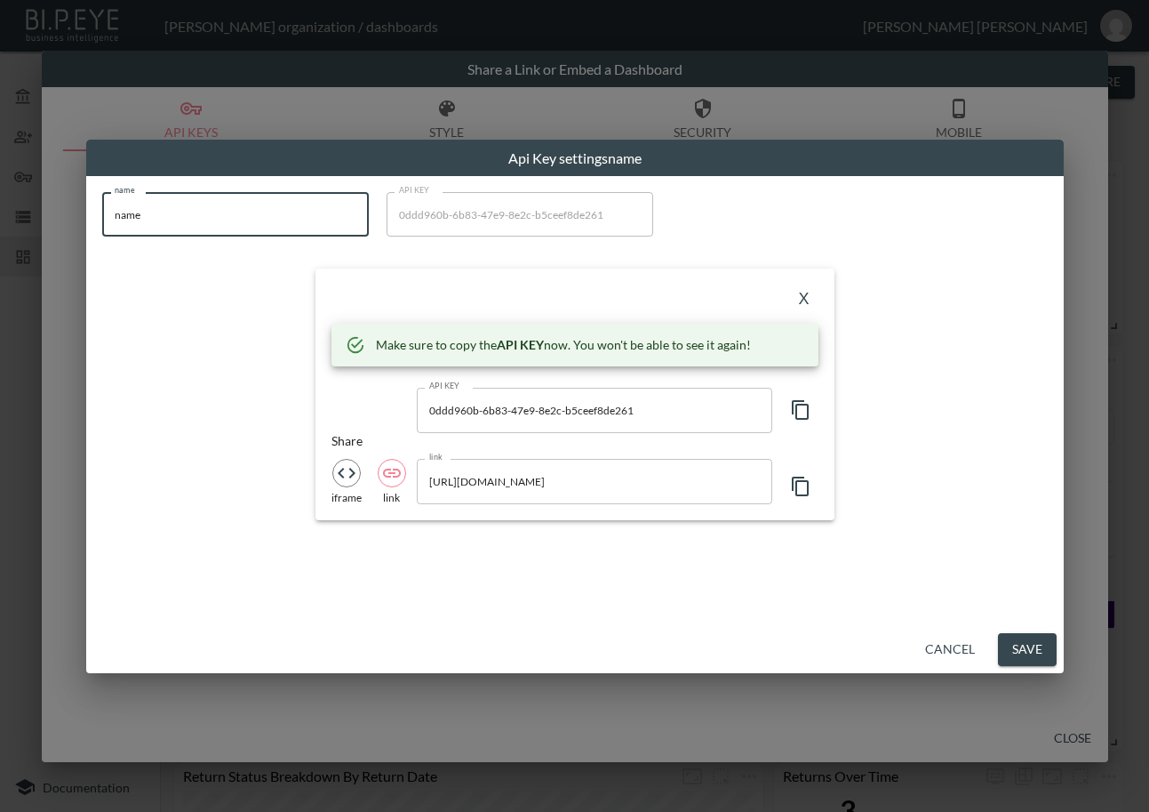
drag, startPoint x: 84, startPoint y: 228, endPoint x: 5, endPoint y: 239, distance: 80.0
click at [5, 239] on div "Api Key settings name name name name API KEY 0ddd960b-6b83-47e9-8e2c-b5ceef8de2…" at bounding box center [574, 406] width 1149 height 812
paste input "[PERSON_NAME]"
type input "[PERSON_NAME]"
click at [805, 409] on icon "button" at bounding box center [800, 409] width 21 height 21
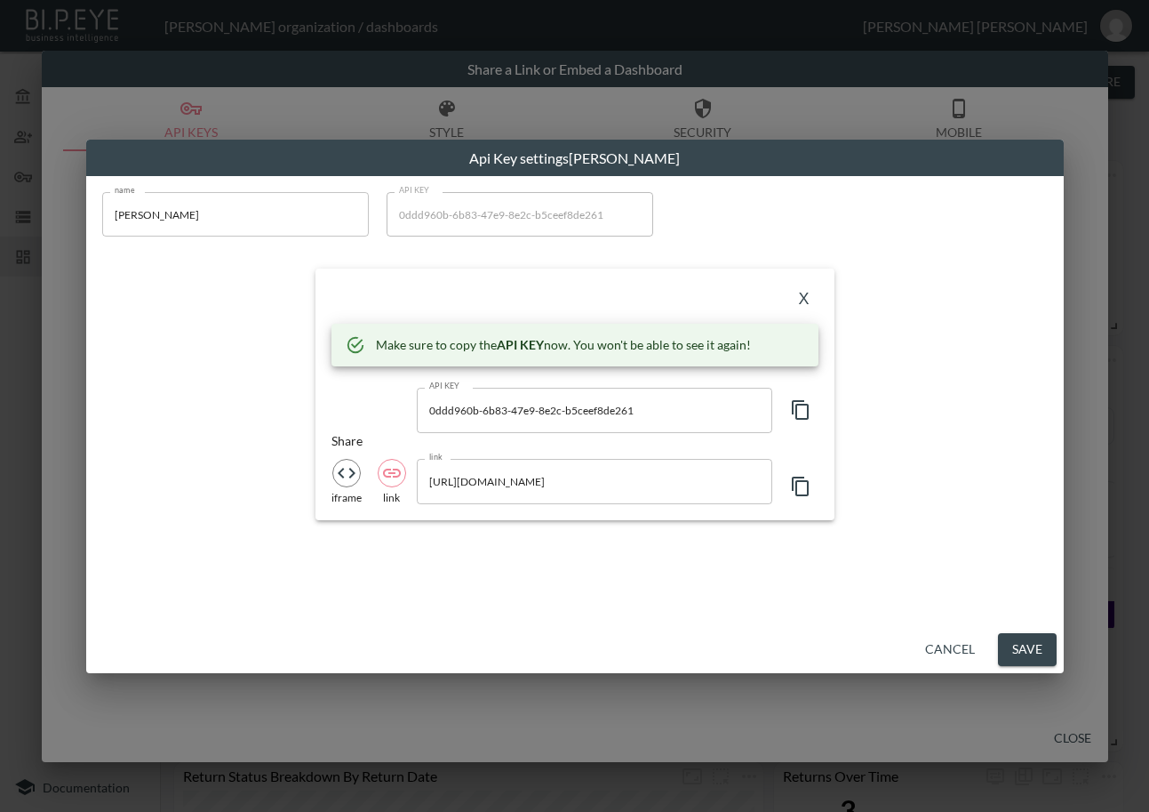
drag, startPoint x: 459, startPoint y: 300, endPoint x: 470, endPoint y: 305, distance: 12.4
click at [458, 300] on div "X" at bounding box center [575, 298] width 487 height 28
click at [814, 293] on button "X" at bounding box center [804, 298] width 28 height 28
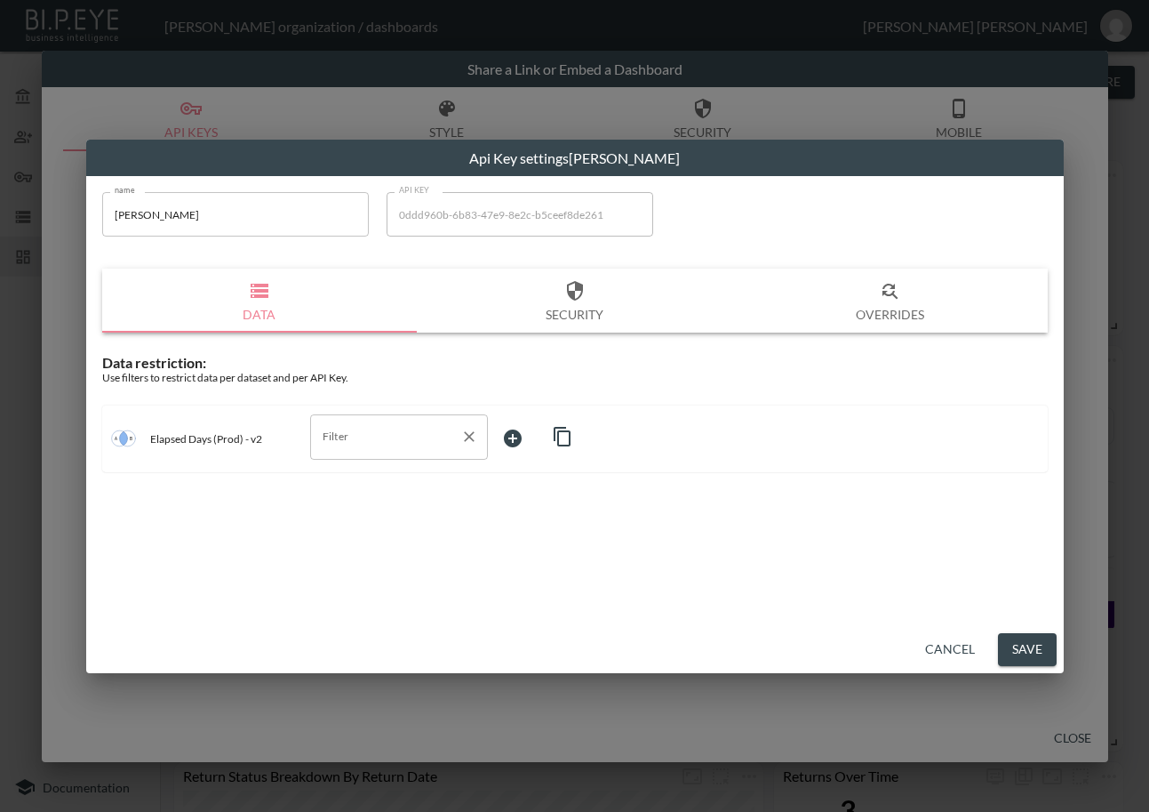
click at [426, 442] on input "Filter" at bounding box center [385, 436] width 135 height 28
click at [434, 504] on span "swap_id" at bounding box center [398, 507] width 149 height 16
type input "swap_id"
click at [560, 437] on body "BI.P.EYE, Interactive Analytics Dashboards - app [PERSON_NAME] organization / d…" at bounding box center [574, 406] width 1149 height 812
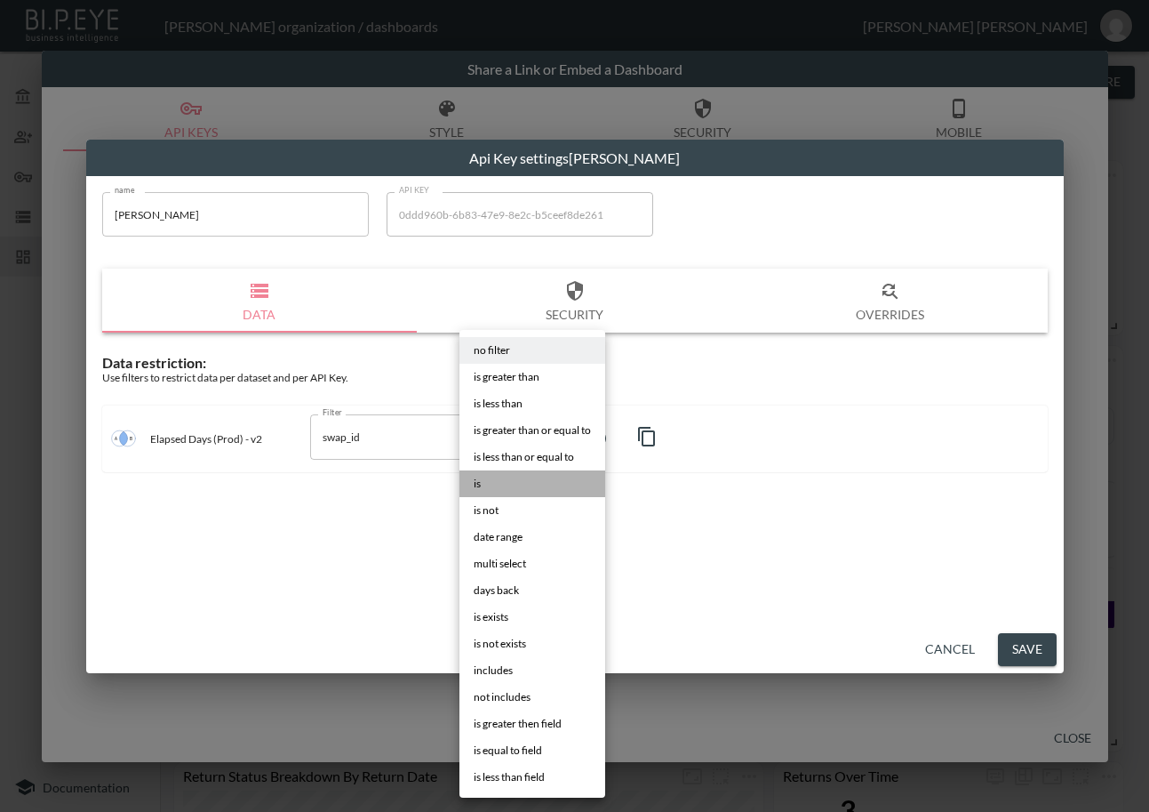
click at [512, 477] on li "is" at bounding box center [533, 483] width 146 height 27
type input "is"
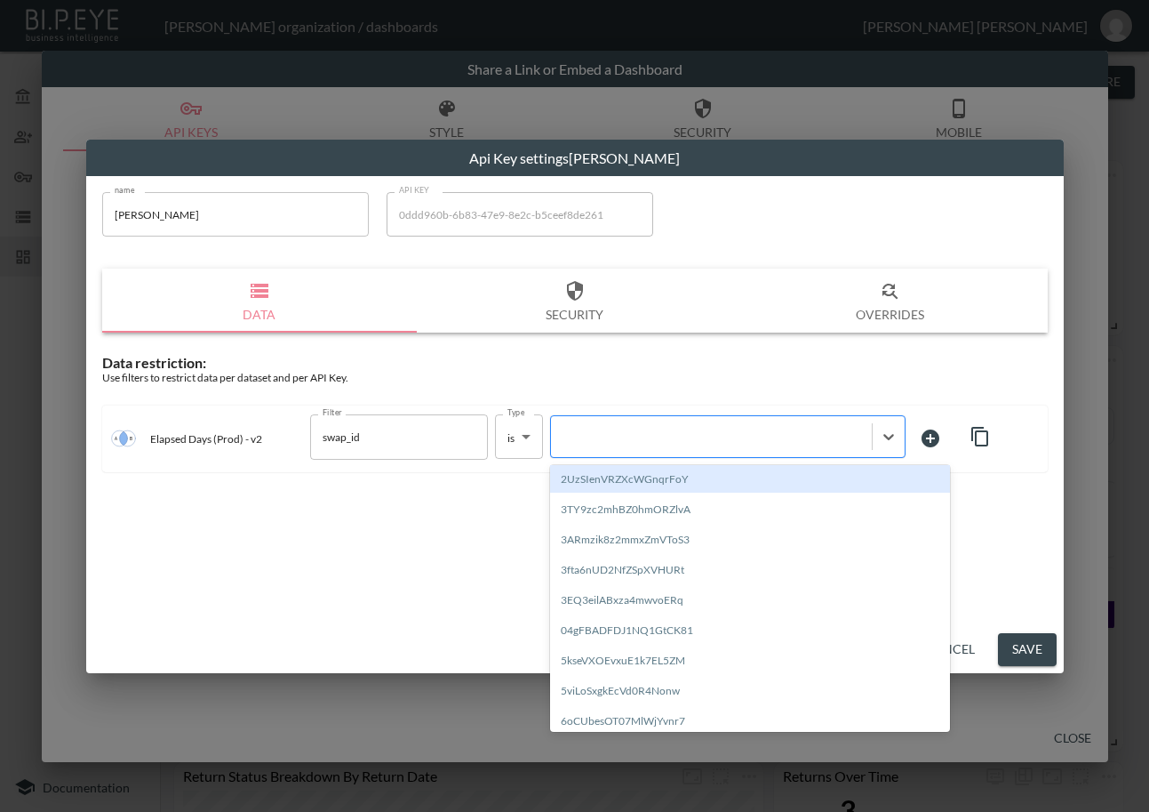
click at [611, 435] on div at bounding box center [711, 436] width 303 height 17
paste input "oDi2Ajd8rR12IhefHu7b"
type input "oDi2Ajd8rR12IhefHu7b"
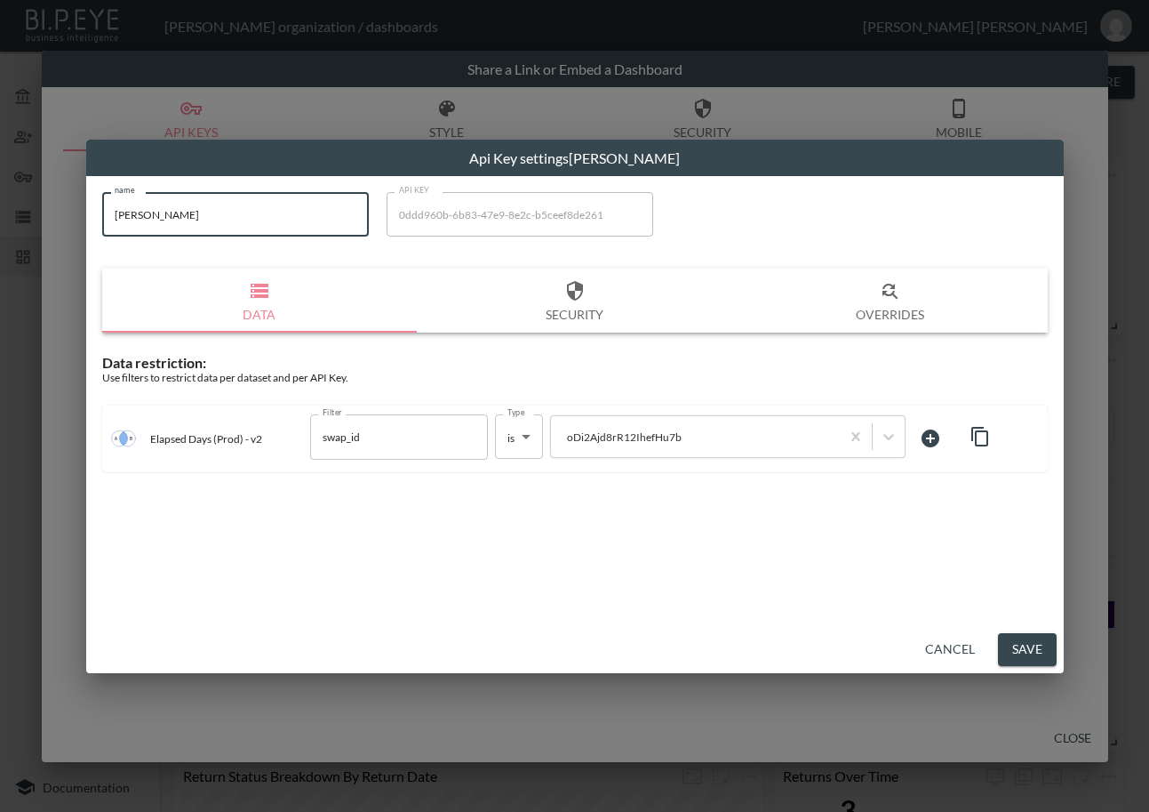
drag, startPoint x: 236, startPoint y: 203, endPoint x: 77, endPoint y: 267, distance: 170.7
click at [77, 267] on div "Api Key settings [PERSON_NAME] name [PERSON_NAME] name API KEY 0ddd960b-6b83-47…" at bounding box center [574, 406] width 1149 height 812
click at [1037, 645] on button "Save" at bounding box center [1027, 649] width 59 height 33
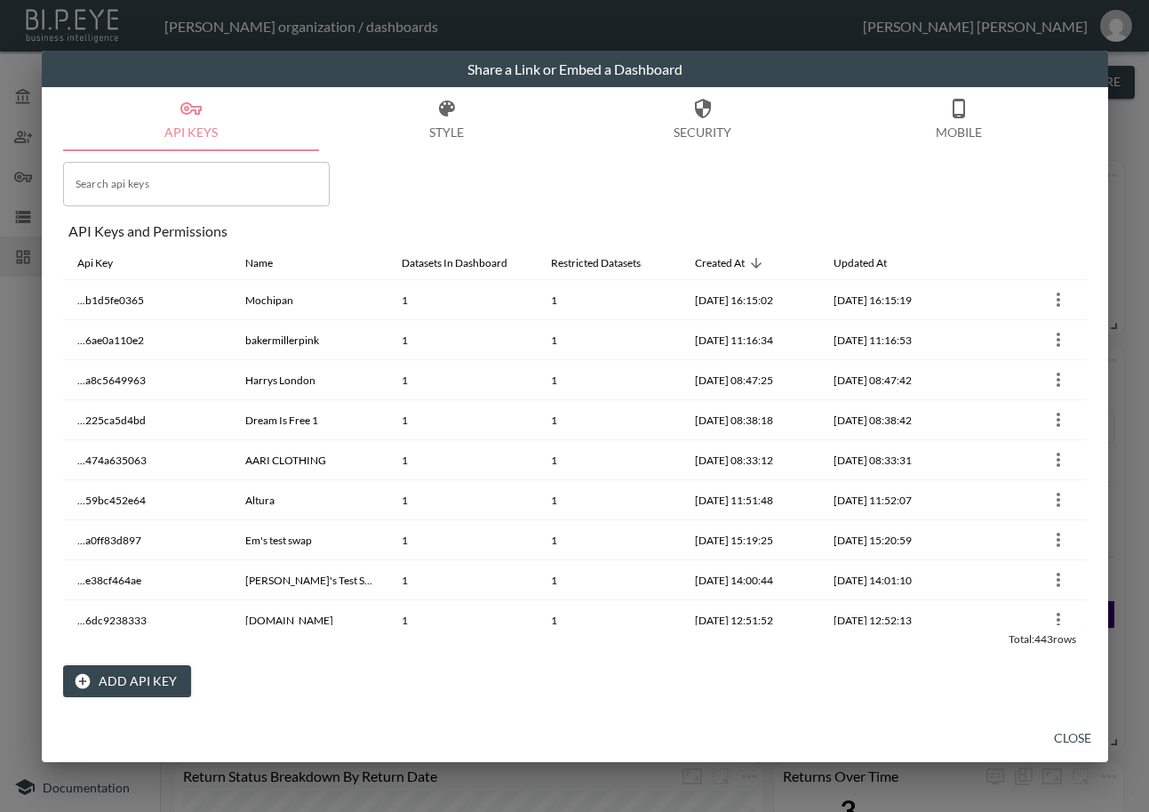
click at [1066, 737] on button "Close" at bounding box center [1073, 738] width 57 height 33
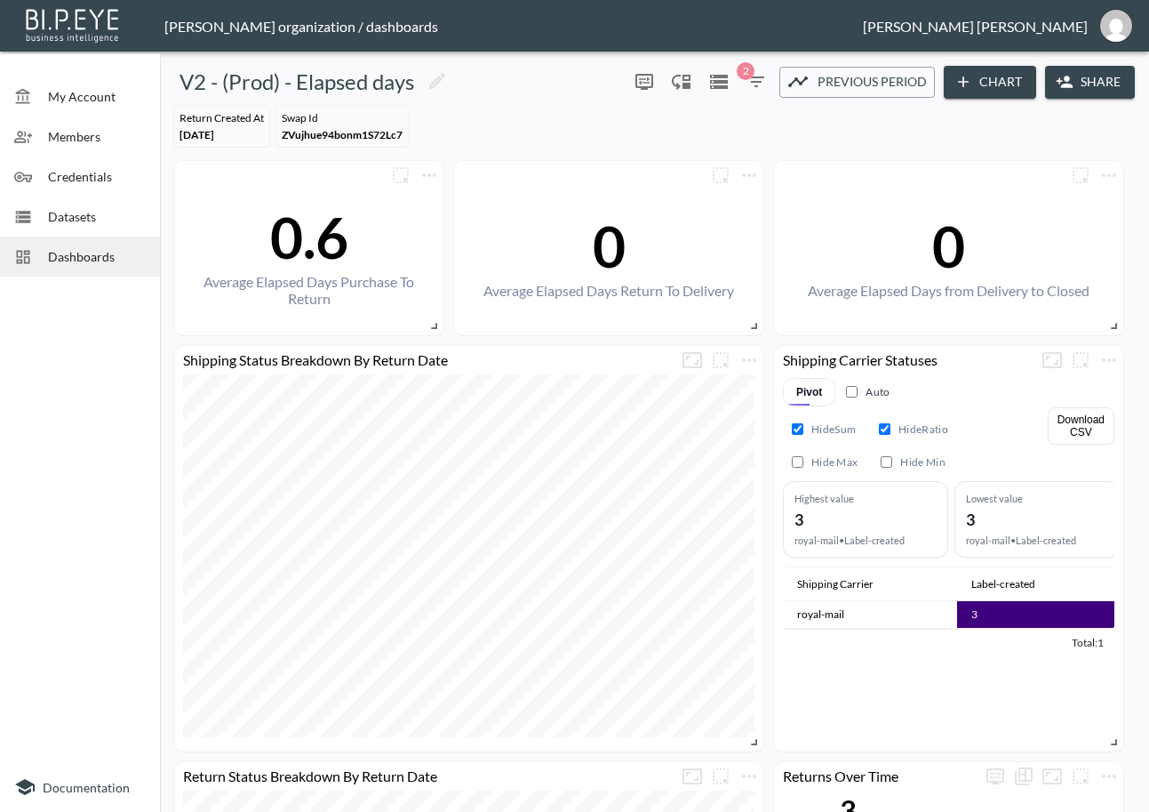
click at [53, 249] on span "Dashboards" at bounding box center [97, 256] width 98 height 19
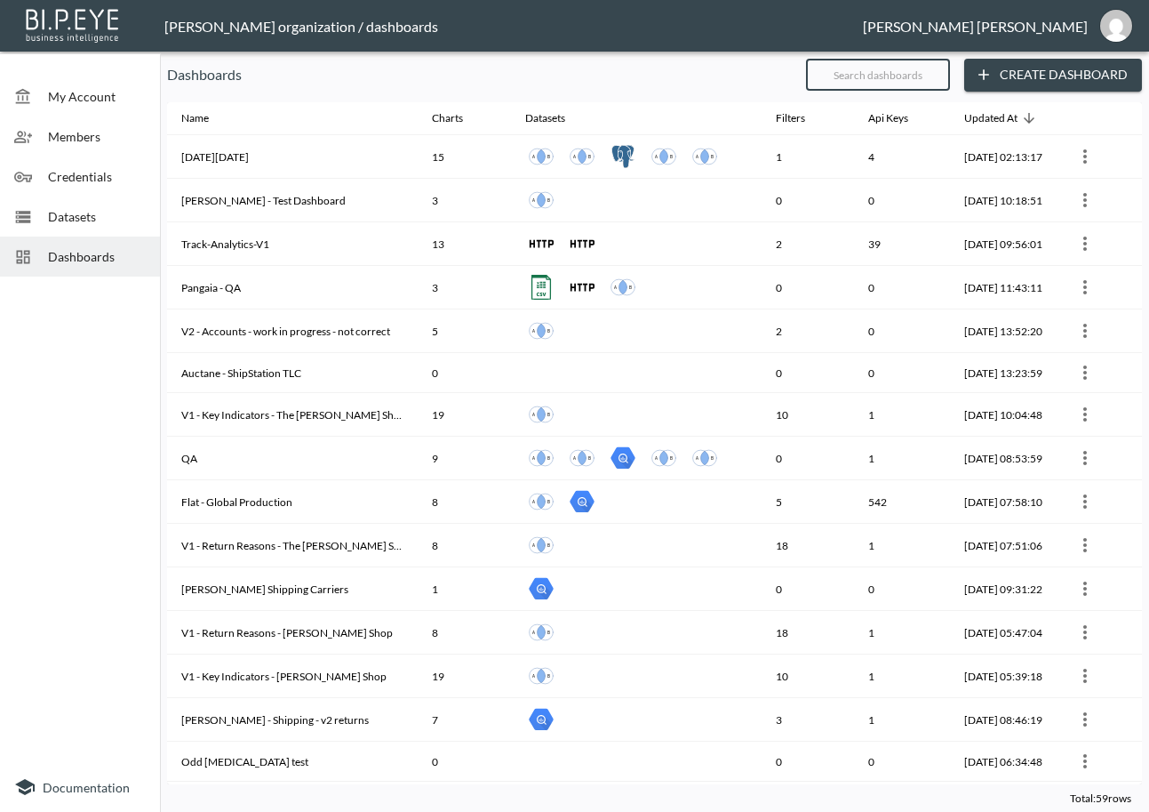
click at [907, 84] on input "text" at bounding box center [878, 74] width 144 height 44
type input "v2"
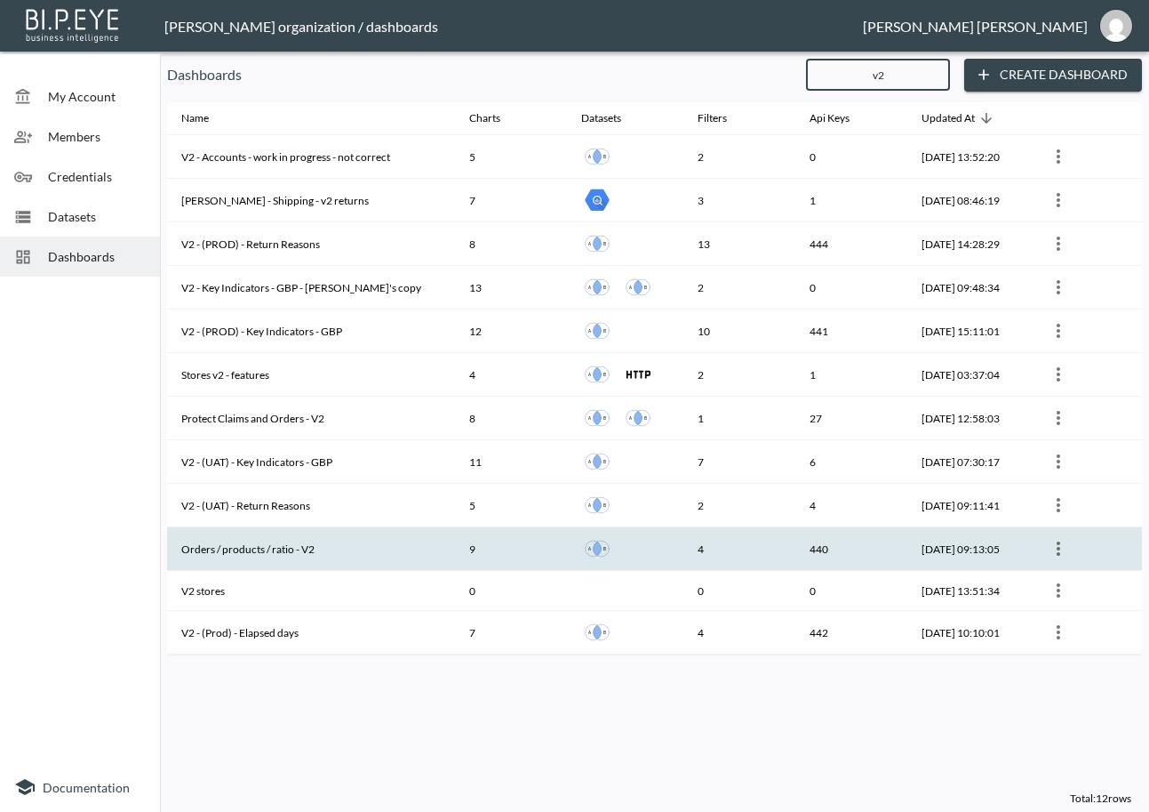
click at [371, 556] on th "Orders / products / ratio - V2" at bounding box center [311, 549] width 288 height 44
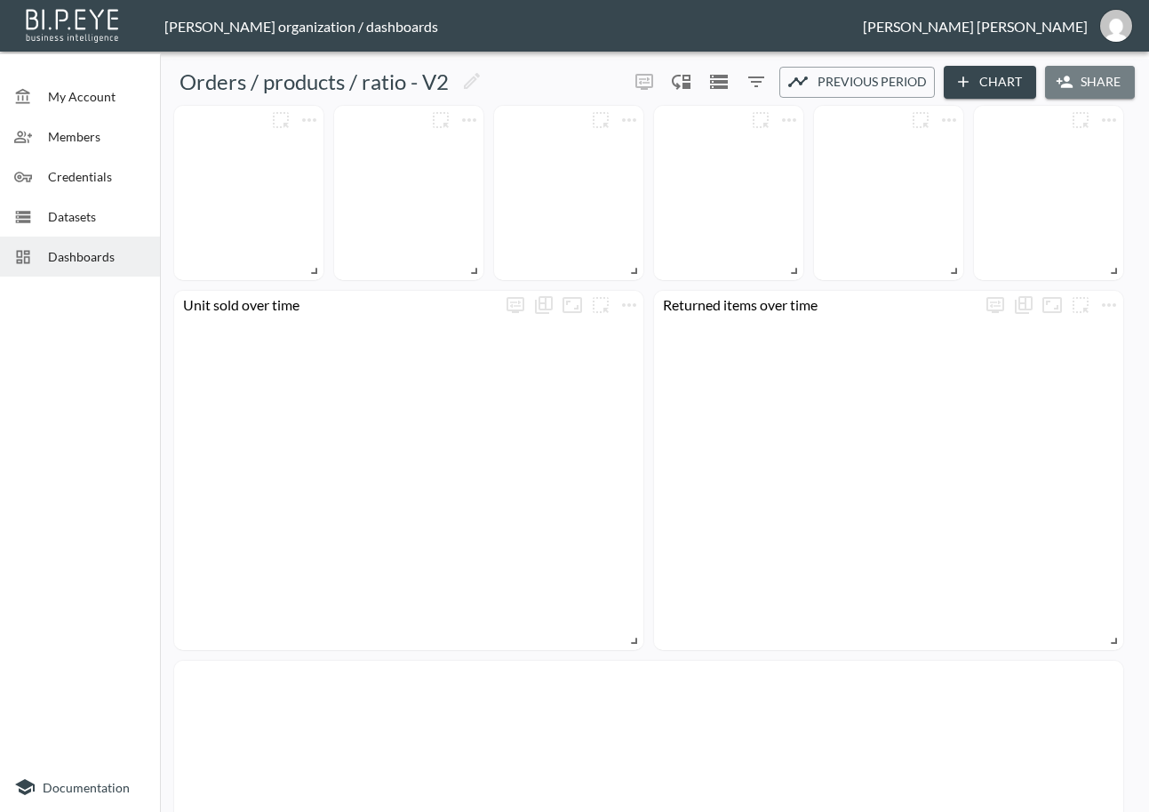
click at [1109, 84] on button "Share" at bounding box center [1090, 82] width 90 height 33
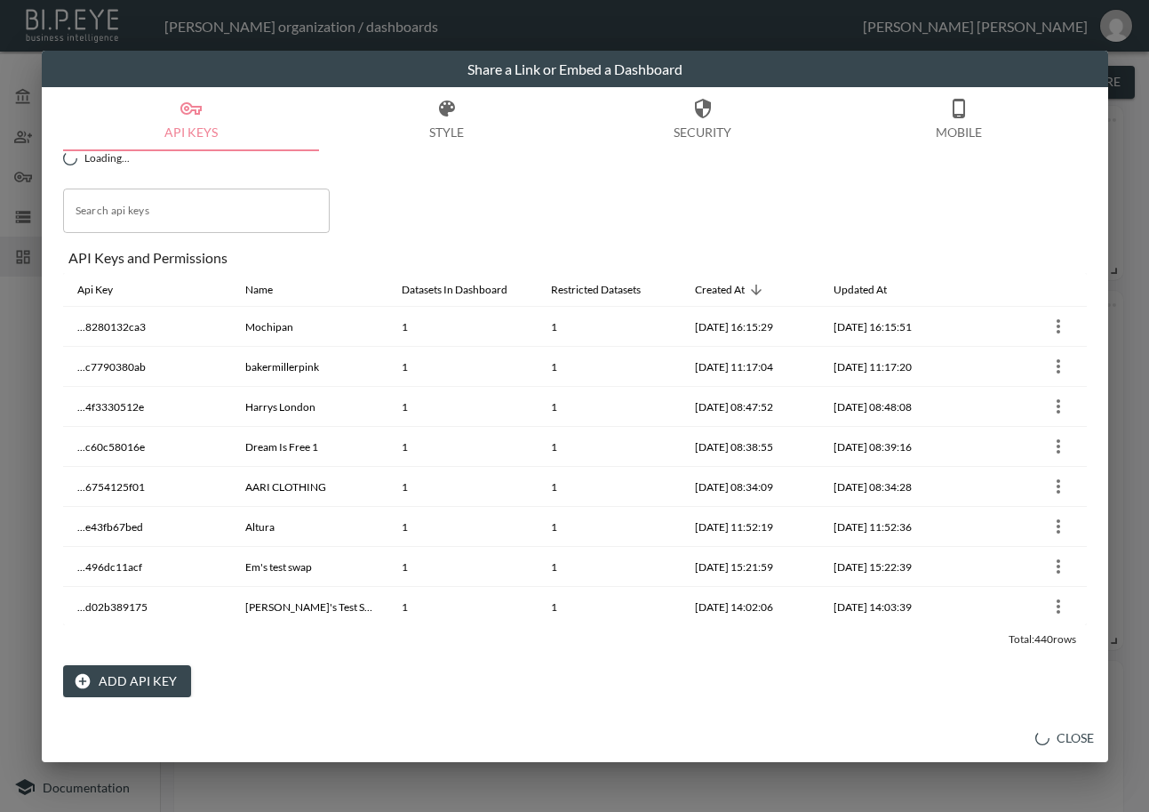
click at [139, 680] on button "Add API Key" at bounding box center [127, 681] width 128 height 33
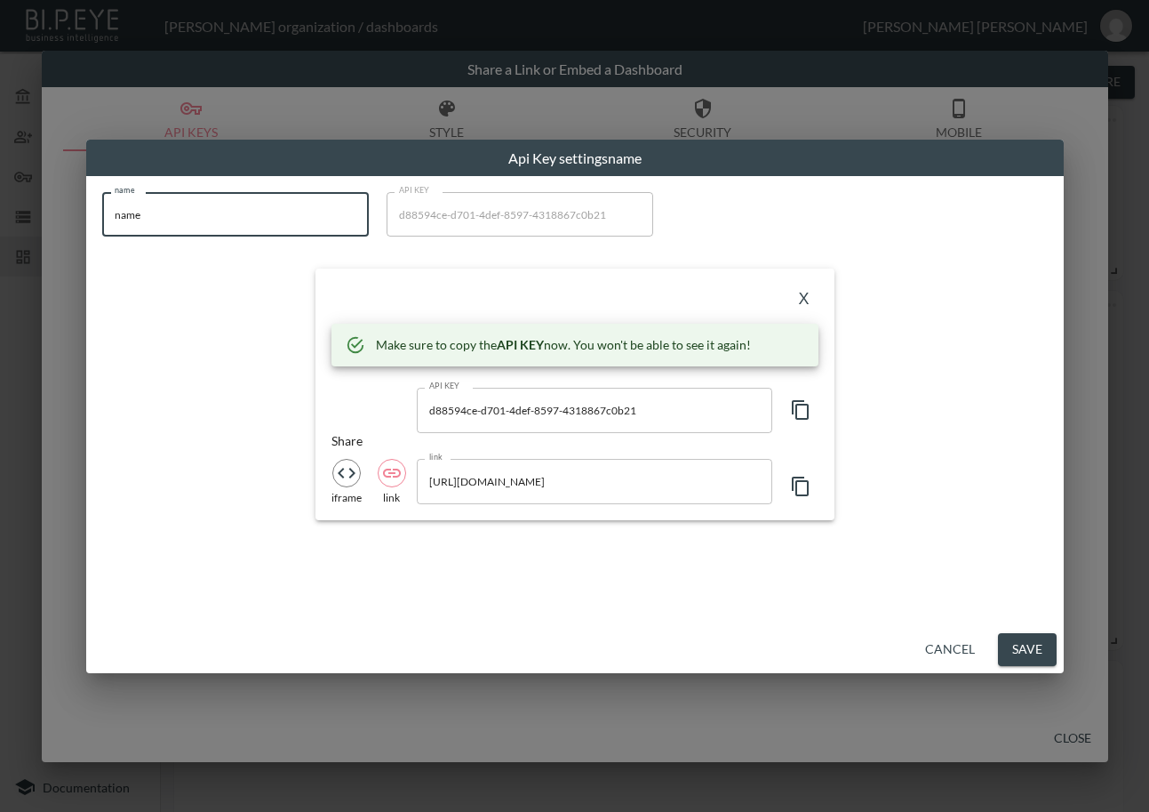
drag, startPoint x: 241, startPoint y: 224, endPoint x: 5, endPoint y: 238, distance: 236.0
click at [5, 238] on div "Api Key settings name name name name API KEY d88594ce-d701-4def-8597-4318867c0b…" at bounding box center [574, 406] width 1149 height 812
paste input "[PERSON_NAME]"
type input "[PERSON_NAME]"
click at [805, 409] on icon "button" at bounding box center [800, 409] width 21 height 21
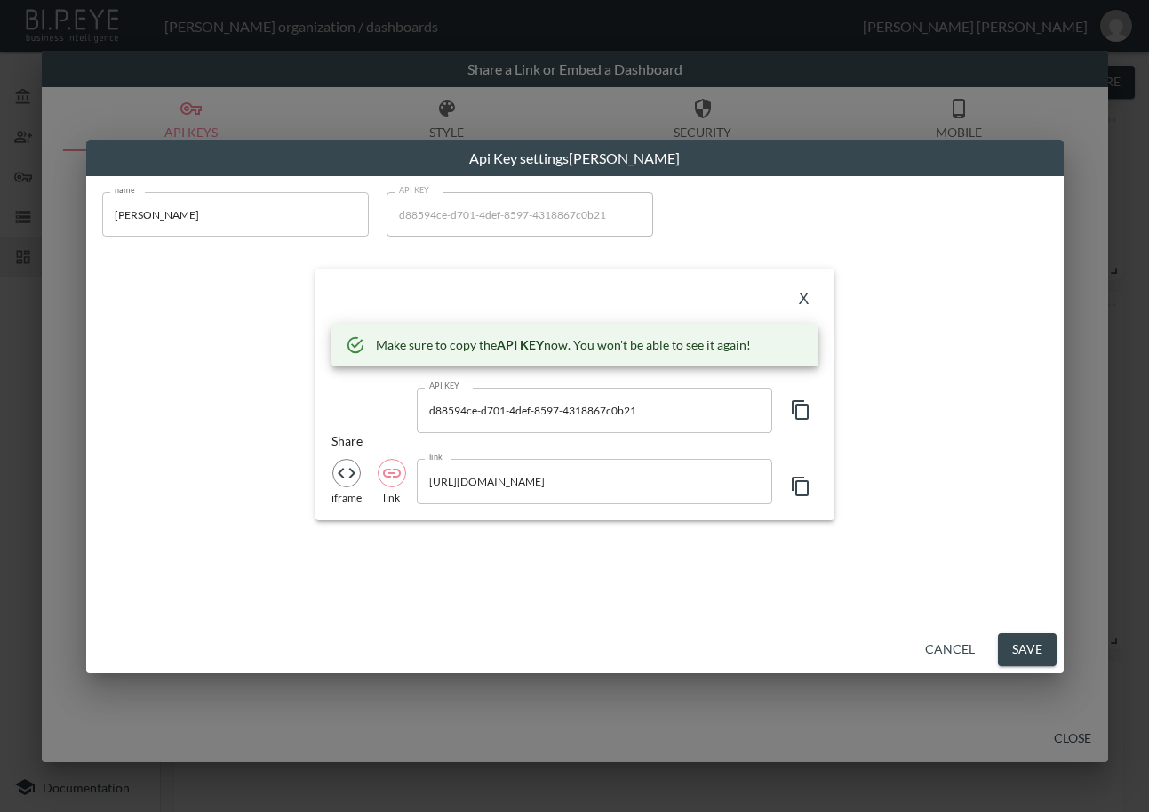
drag, startPoint x: 399, startPoint y: 301, endPoint x: 621, endPoint y: 300, distance: 222.2
click at [397, 302] on div "X" at bounding box center [575, 298] width 487 height 28
click at [808, 292] on button "X" at bounding box center [804, 298] width 28 height 28
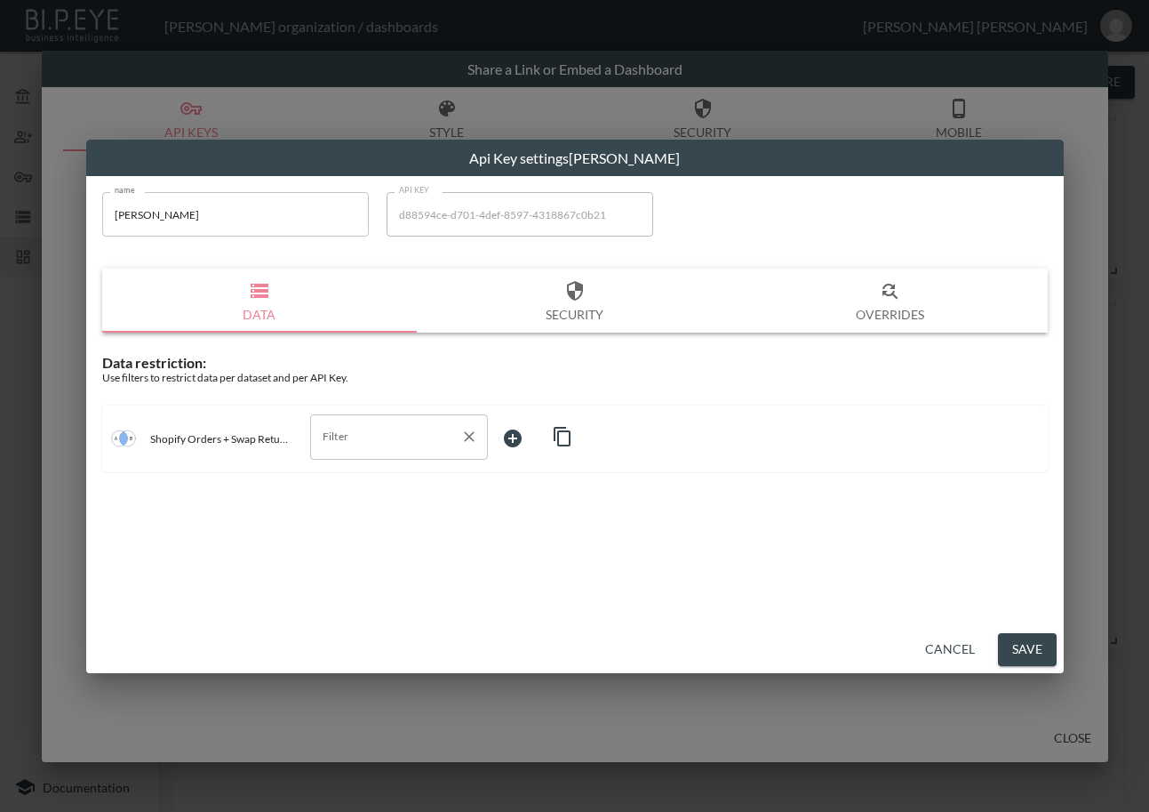
click at [406, 425] on input "Filter" at bounding box center [385, 436] width 135 height 28
click at [375, 529] on span "swap_id" at bounding box center [398, 533] width 149 height 16
type input "swap_id"
click at [547, 436] on body "BI.P.EYE, Interactive Analytics Dashboards - app [PERSON_NAME] organization / d…" at bounding box center [574, 406] width 1149 height 812
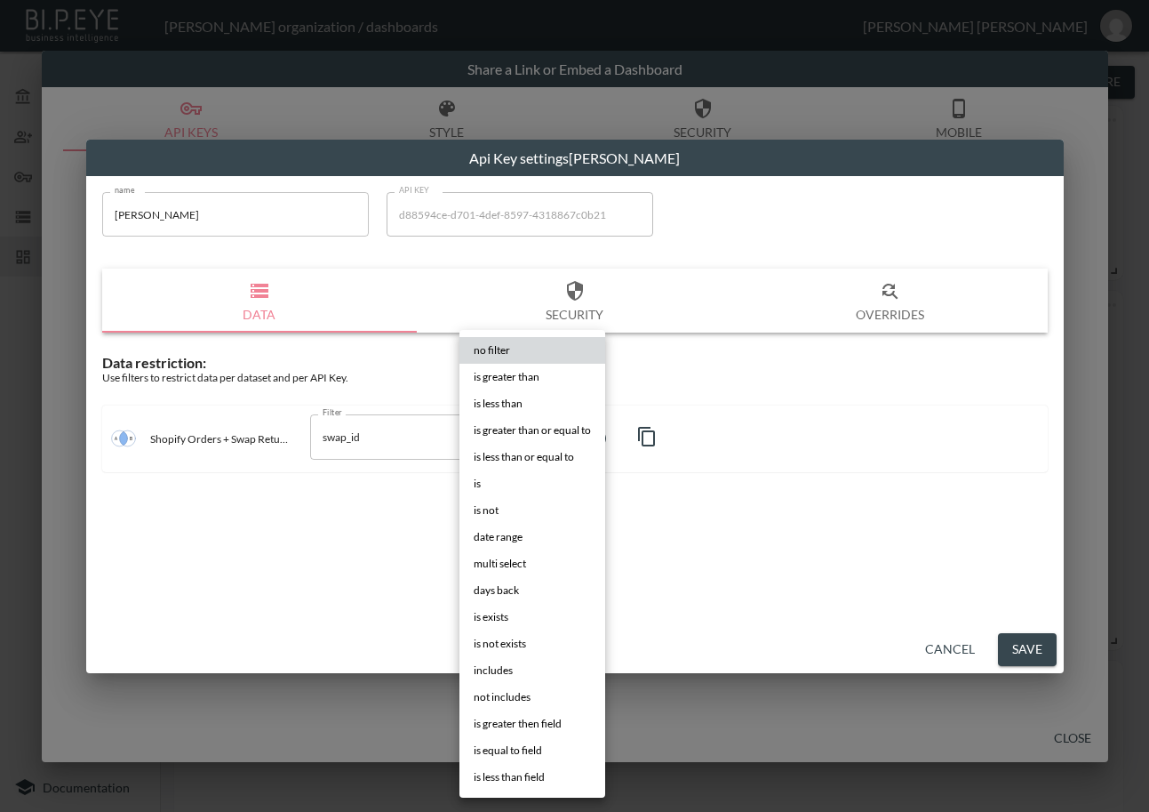
click at [517, 484] on li "is" at bounding box center [533, 483] width 146 height 27
type input "is"
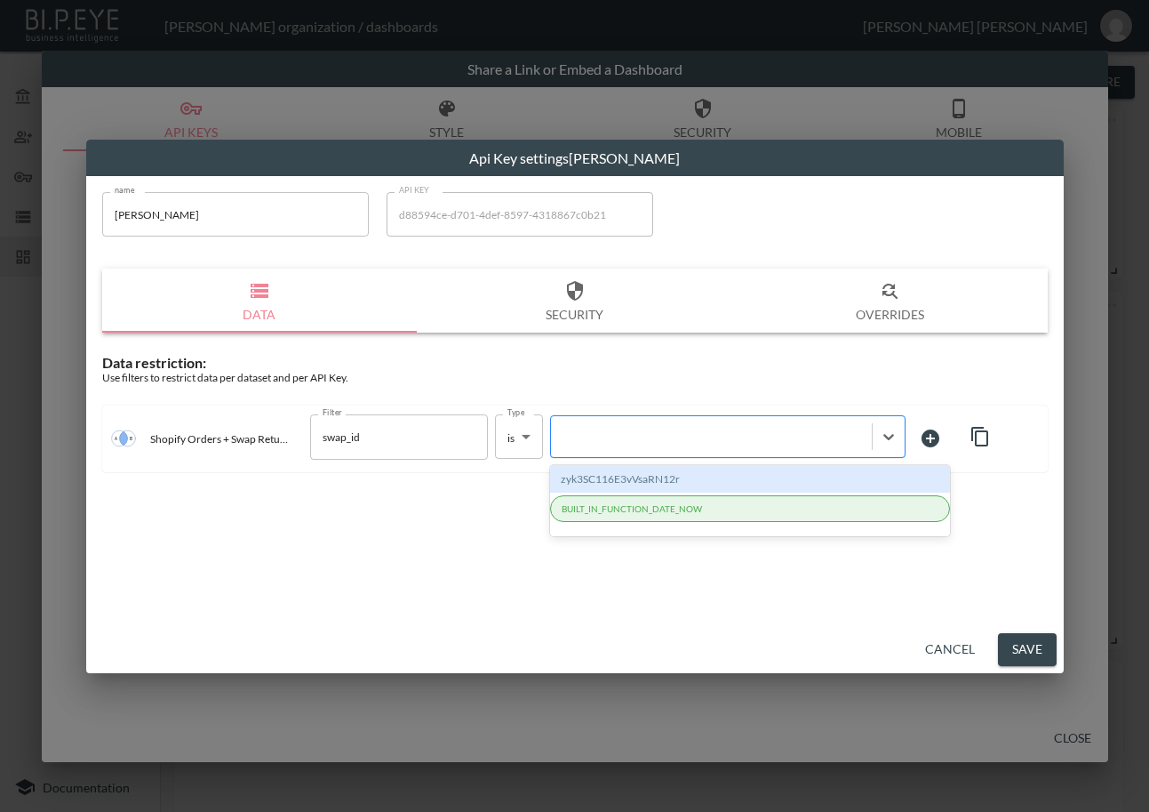
click at [663, 441] on div at bounding box center [711, 436] width 303 height 17
paste input "oDi2Ajd8rR12IhefHu7b"
type input "oDi2Ajd8rR12IhefHu7b"
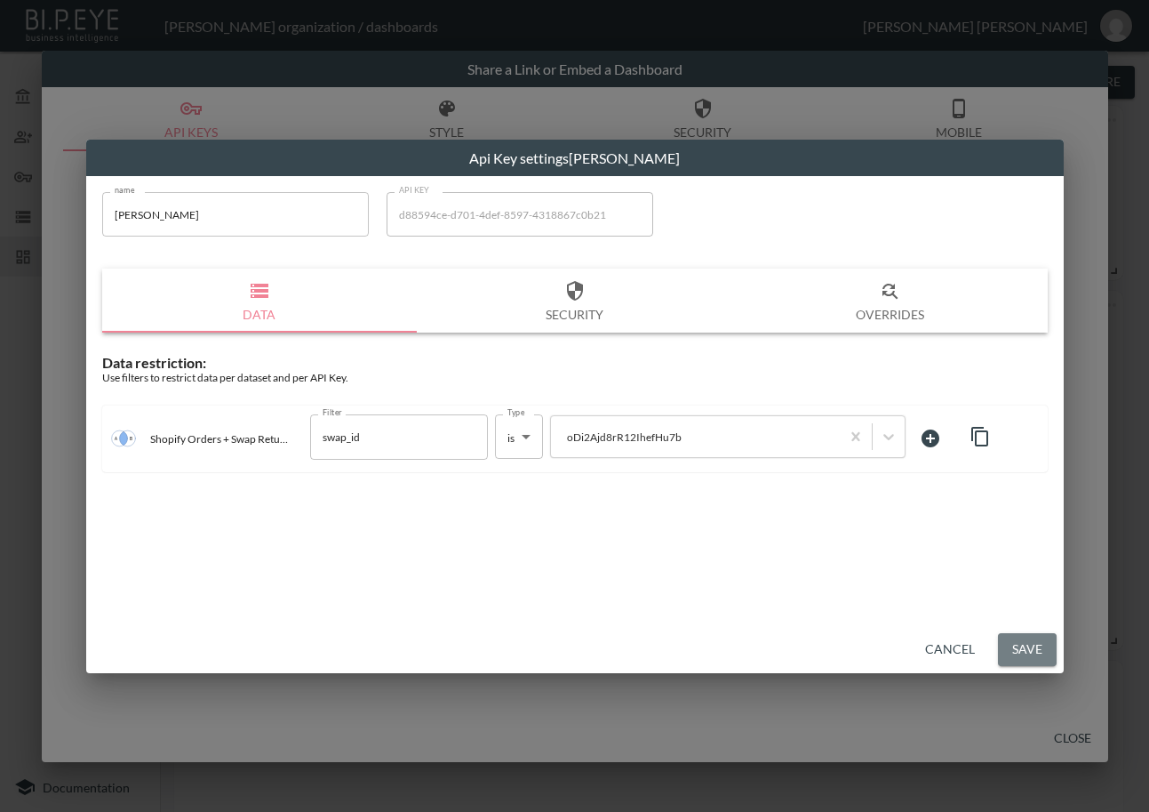
click at [1037, 656] on button "Save" at bounding box center [1027, 649] width 59 height 33
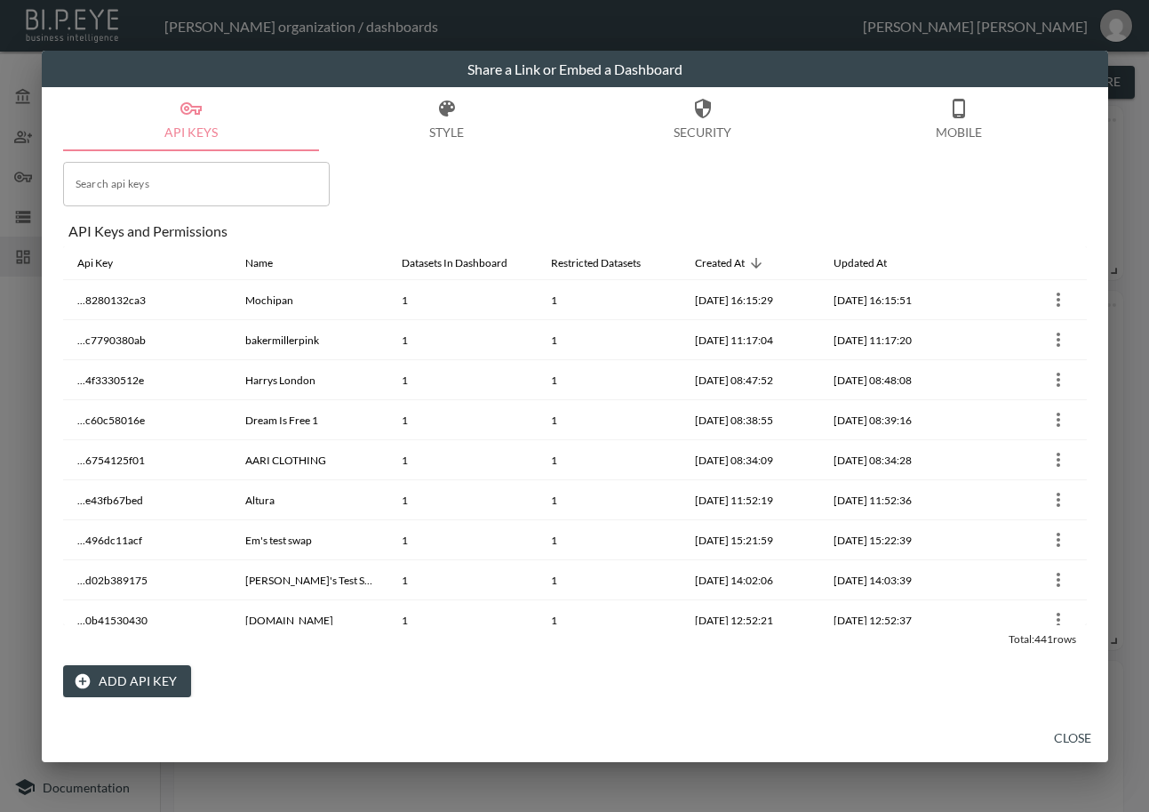
click at [1081, 731] on button "Close" at bounding box center [1073, 738] width 57 height 33
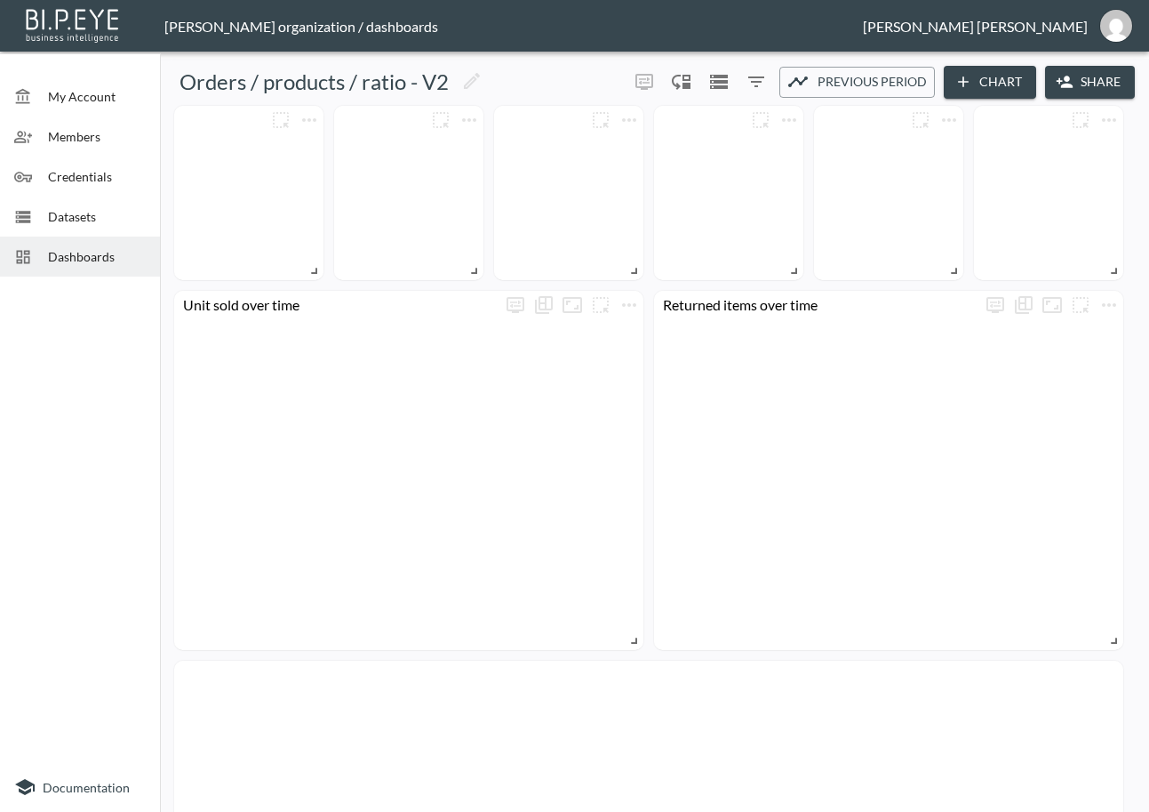
drag, startPoint x: 111, startPoint y: 253, endPoint x: 124, endPoint y: 261, distance: 14.8
click at [111, 253] on span "Dashboards" at bounding box center [97, 256] width 98 height 19
